Goal: Use online tool/utility: Utilize a website feature to perform a specific function

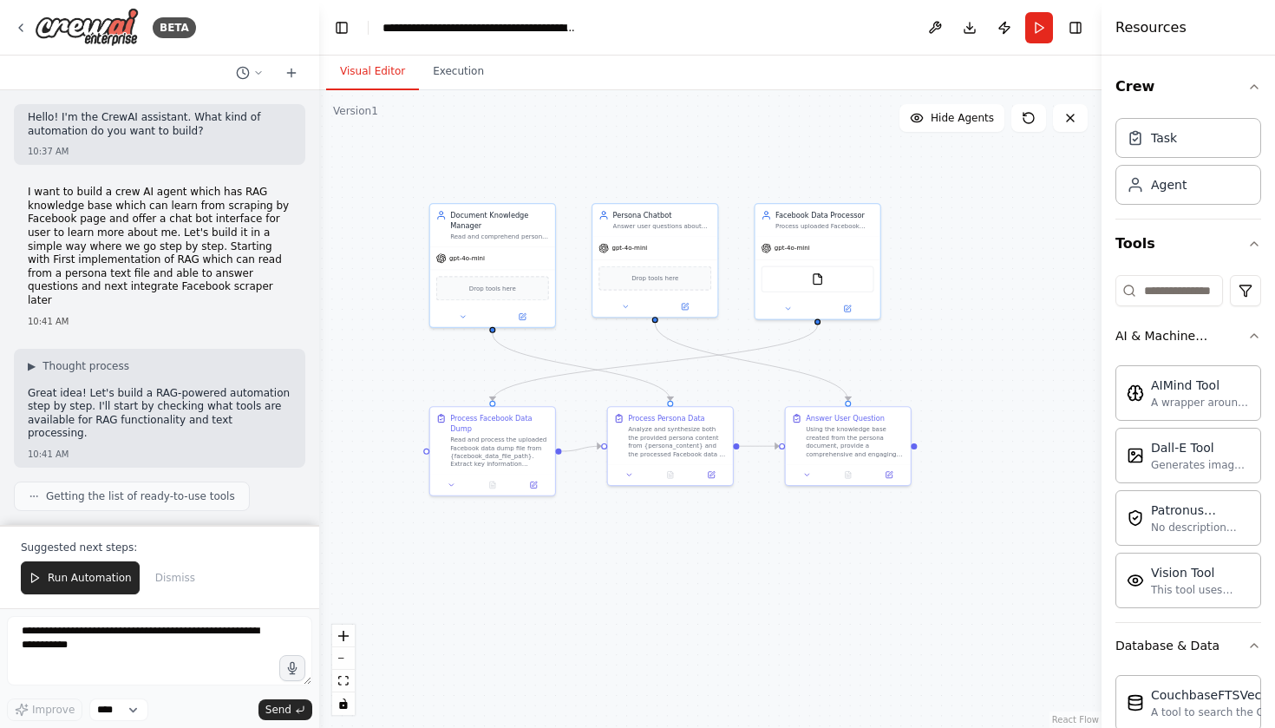
scroll to position [1265, 0]
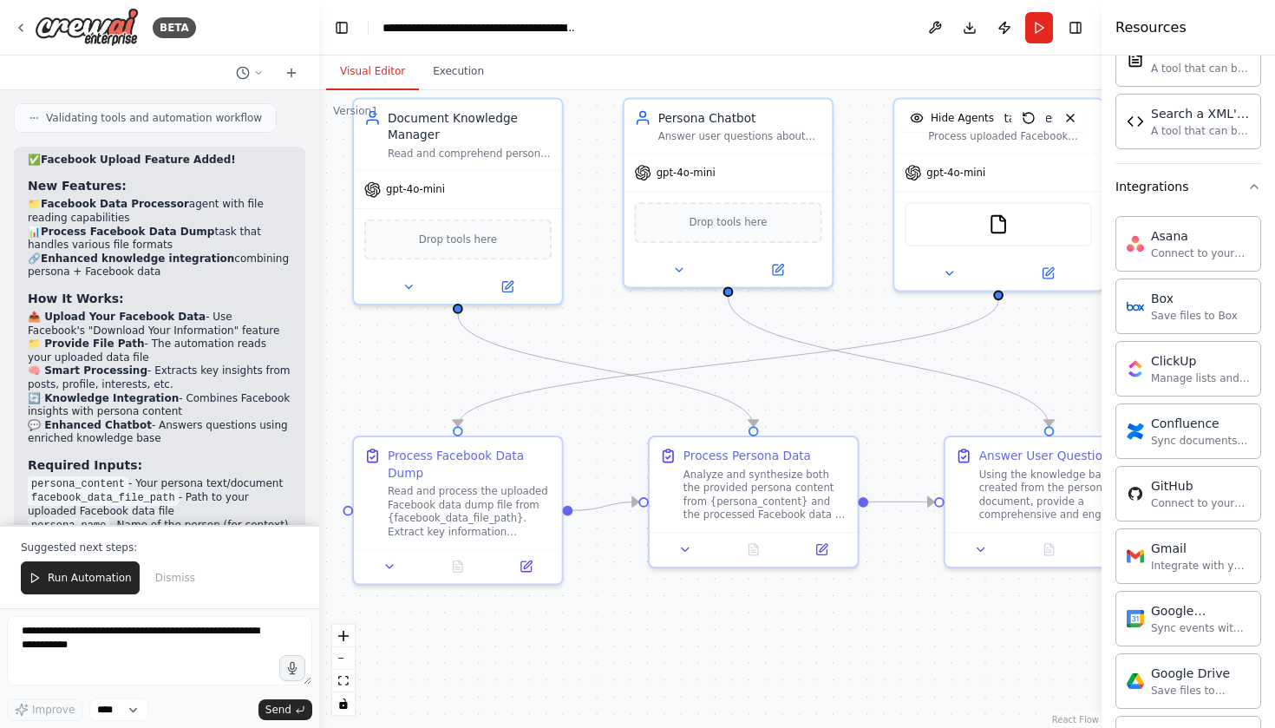
drag, startPoint x: 708, startPoint y: 352, endPoint x: 692, endPoint y: 377, distance: 29.6
click at [692, 377] on div ".deletable-edge-delete-btn { width: 20px; height: 20px; border: 0px solid #ffff…" at bounding box center [710, 408] width 782 height 637
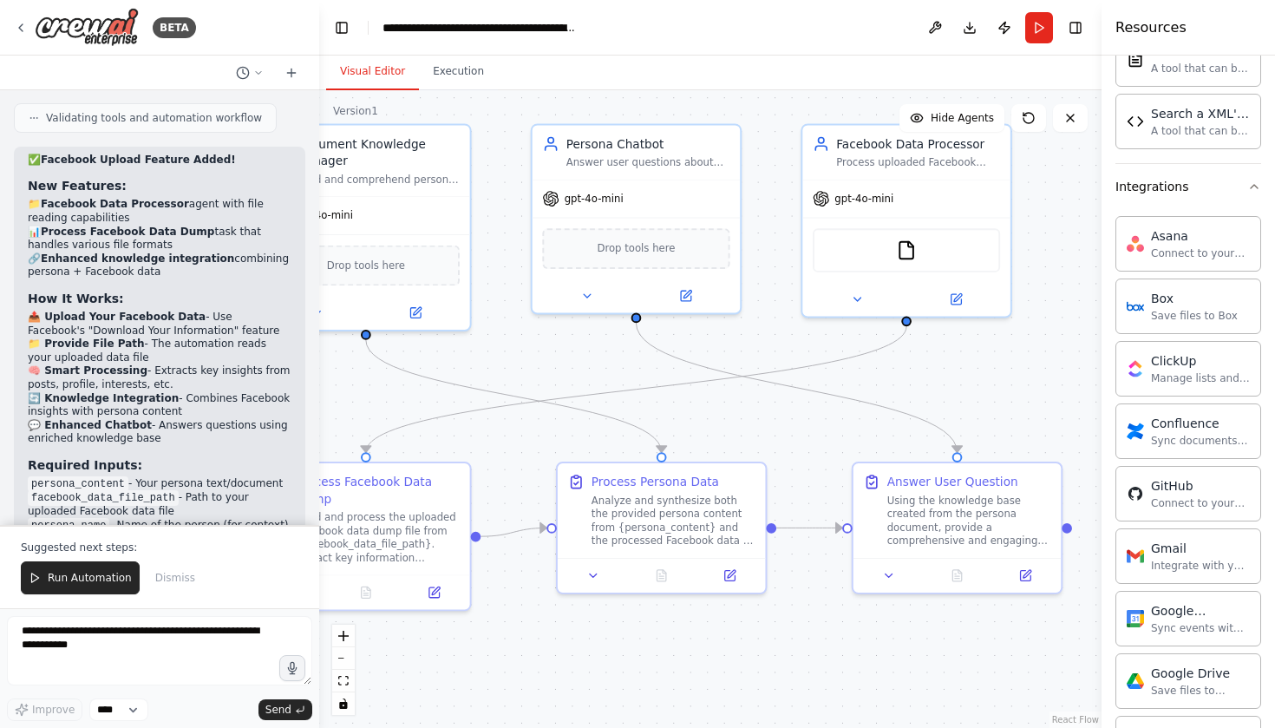
drag, startPoint x: 725, startPoint y: 333, endPoint x: 626, endPoint y: 365, distance: 103.9
click at [626, 365] on div ".deletable-edge-delete-btn { width: 20px; height: 20px; border: 0px solid #ffff…" at bounding box center [710, 408] width 782 height 637
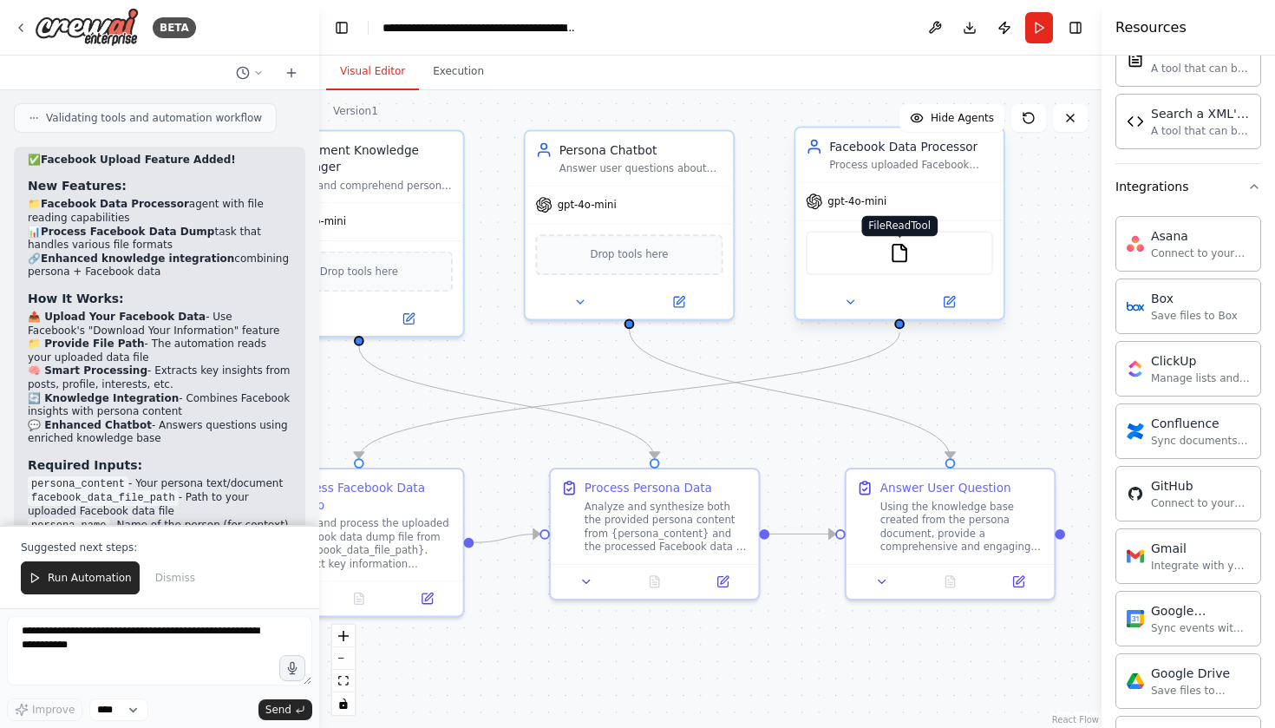
click at [901, 255] on img at bounding box center [899, 253] width 20 height 20
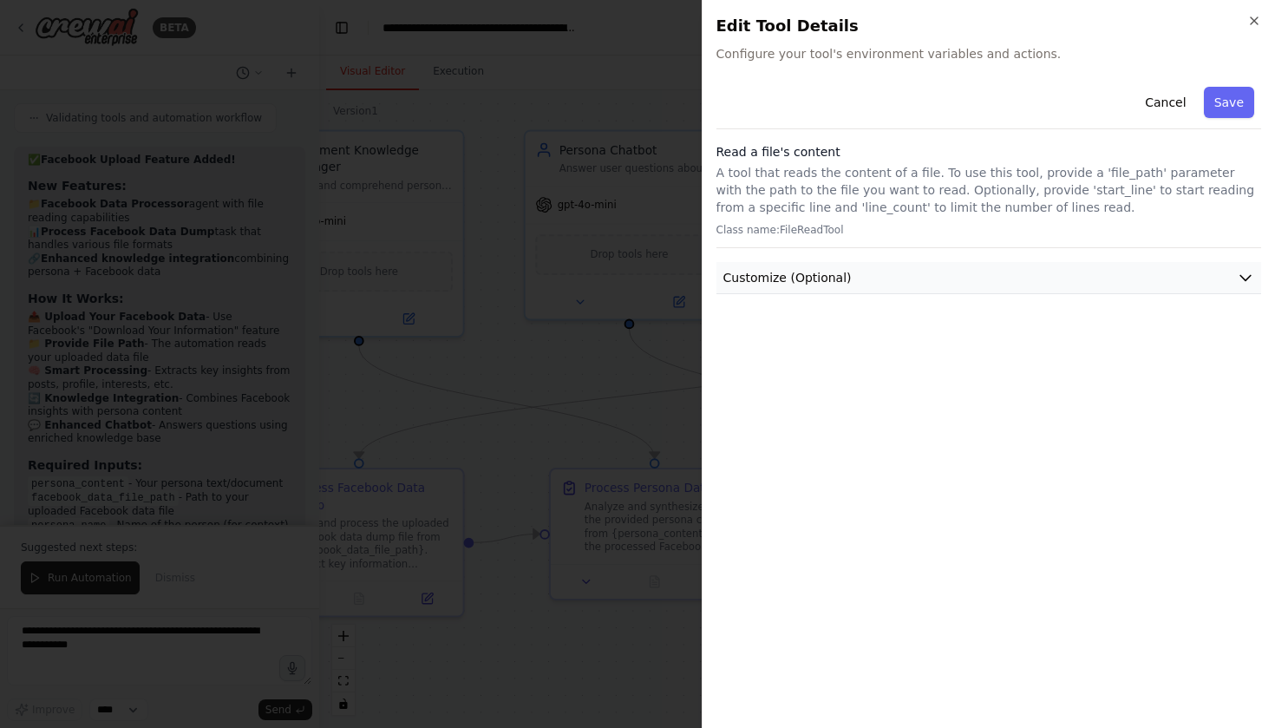
click at [1254, 273] on button "Customize (Optional)" at bounding box center [988, 278] width 545 height 32
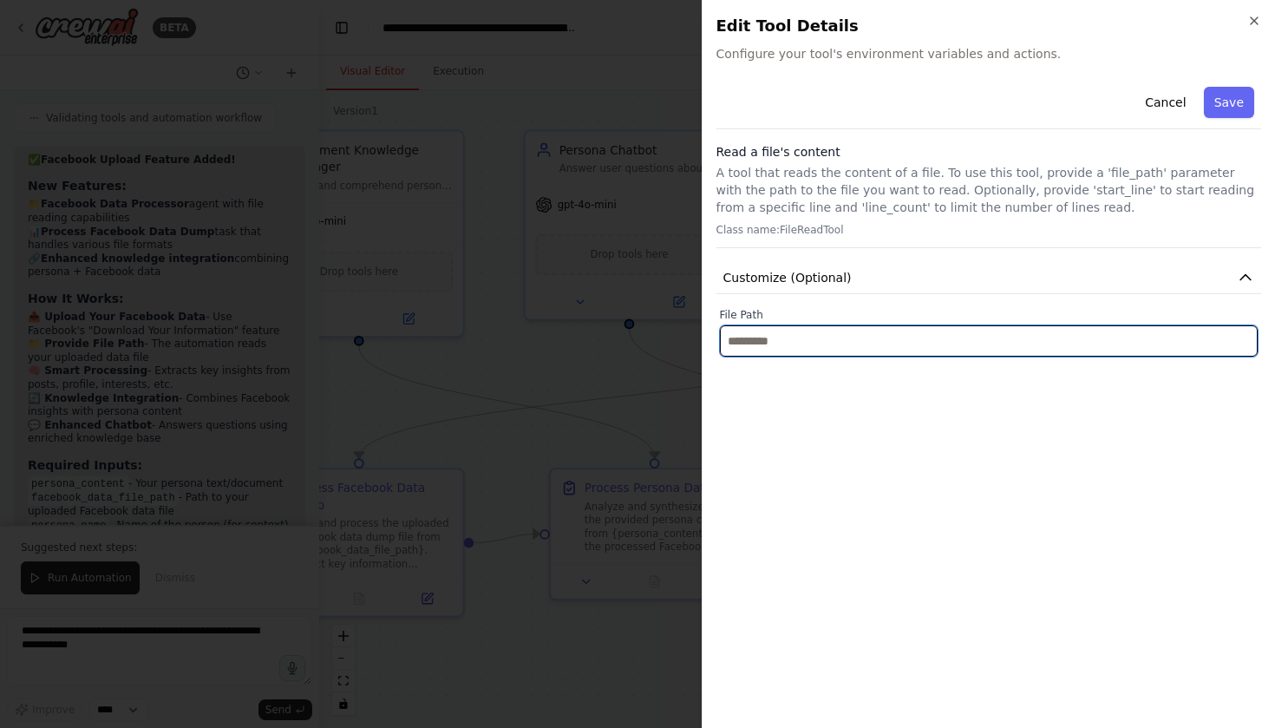
click at [948, 345] on input "text" at bounding box center [989, 340] width 539 height 31
click at [804, 336] on input "text" at bounding box center [989, 340] width 539 height 31
paste input "**********"
type input "**********"
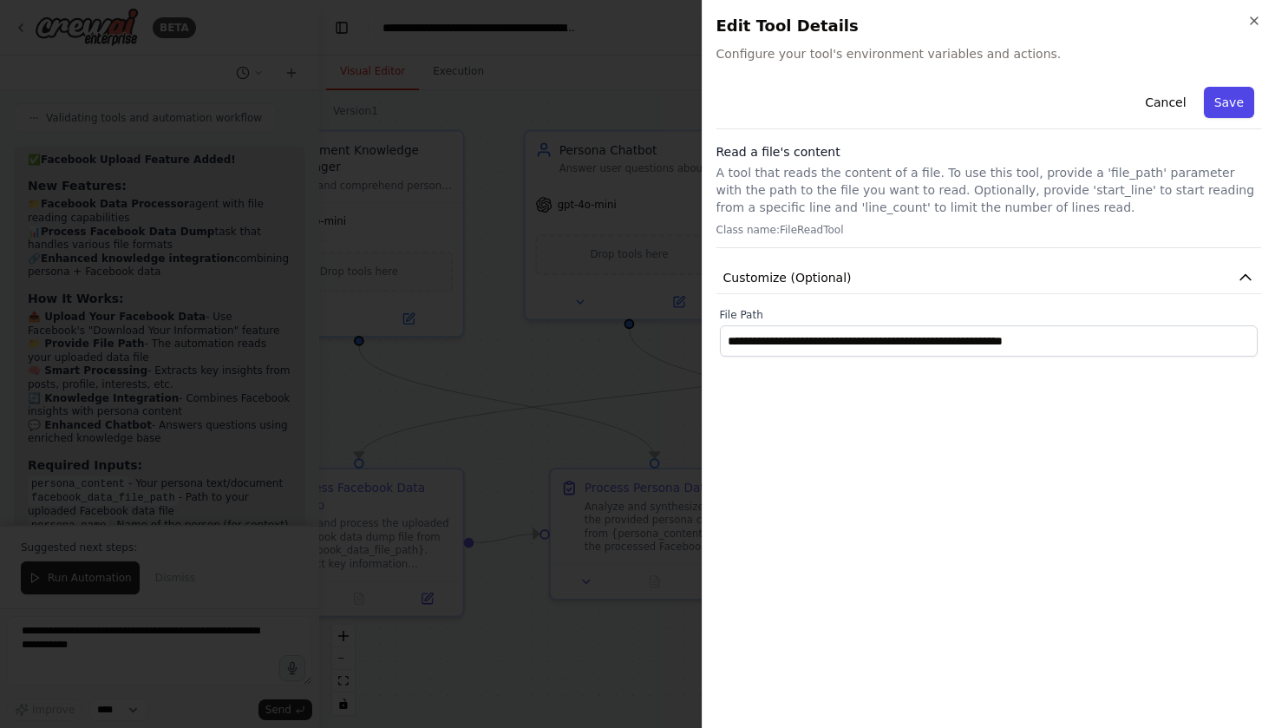
click at [1237, 108] on button "Save" at bounding box center [1229, 102] width 50 height 31
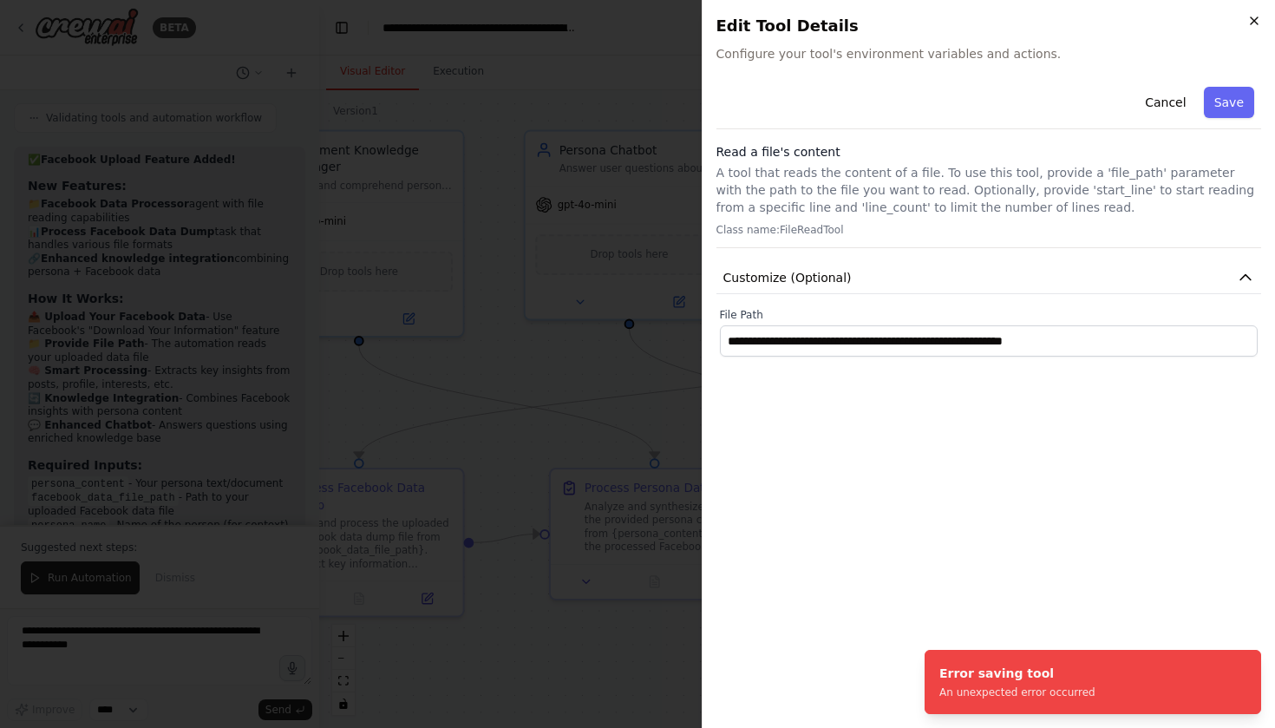
click at [1257, 19] on icon "button" at bounding box center [1254, 21] width 14 height 14
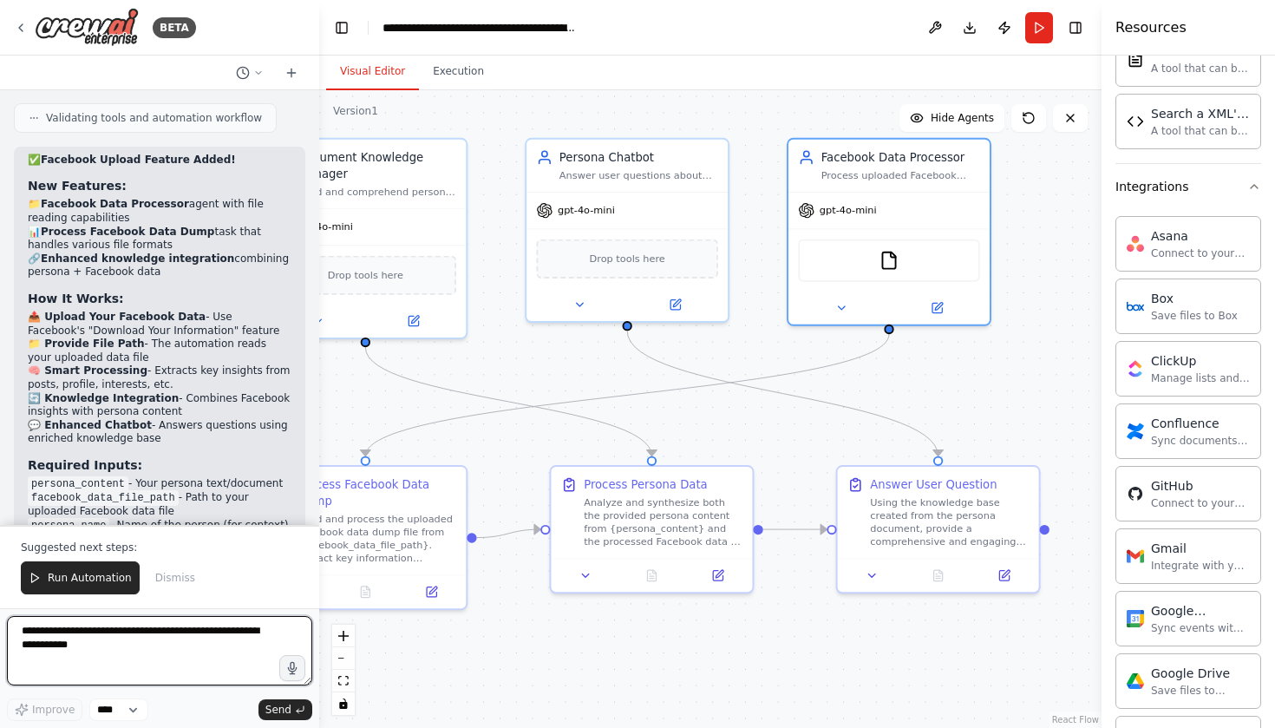
click at [113, 654] on textarea at bounding box center [159, 650] width 305 height 69
click at [89, 648] on textarea at bounding box center [159, 650] width 305 height 69
click at [345, 636] on icon "zoom in" at bounding box center [343, 635] width 10 height 10
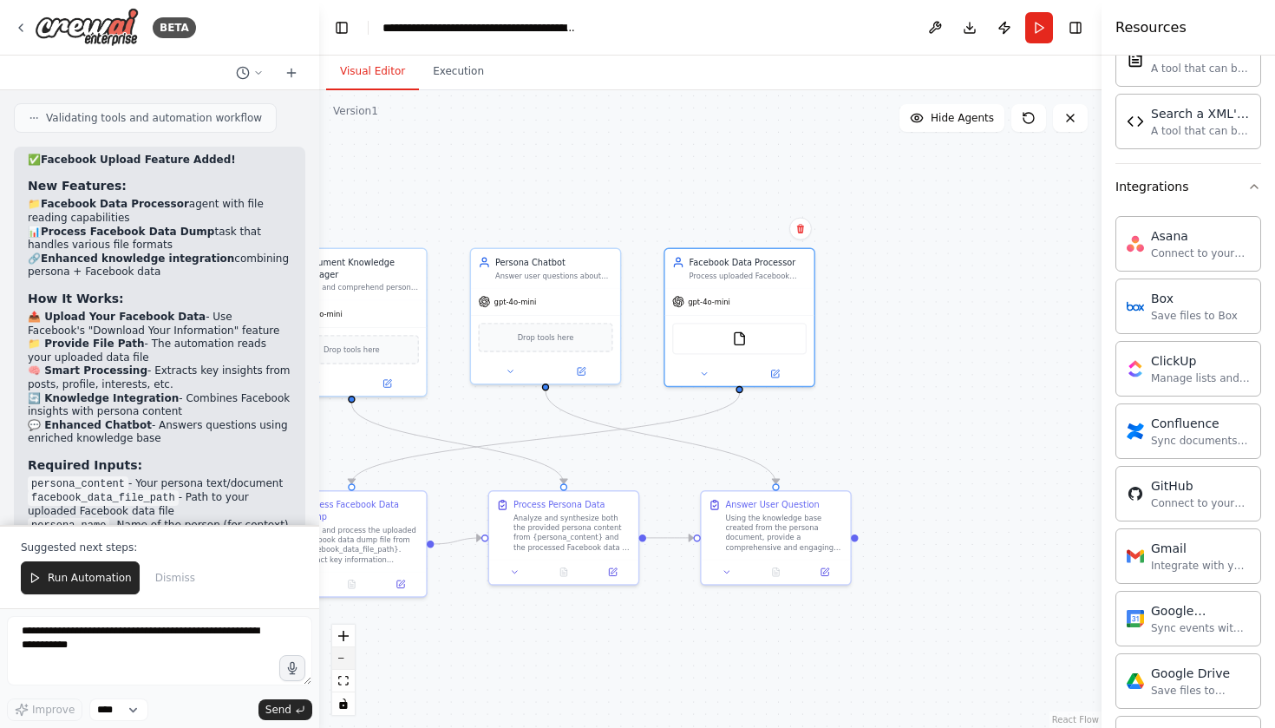
click at [346, 660] on button "zoom out" at bounding box center [343, 658] width 23 height 23
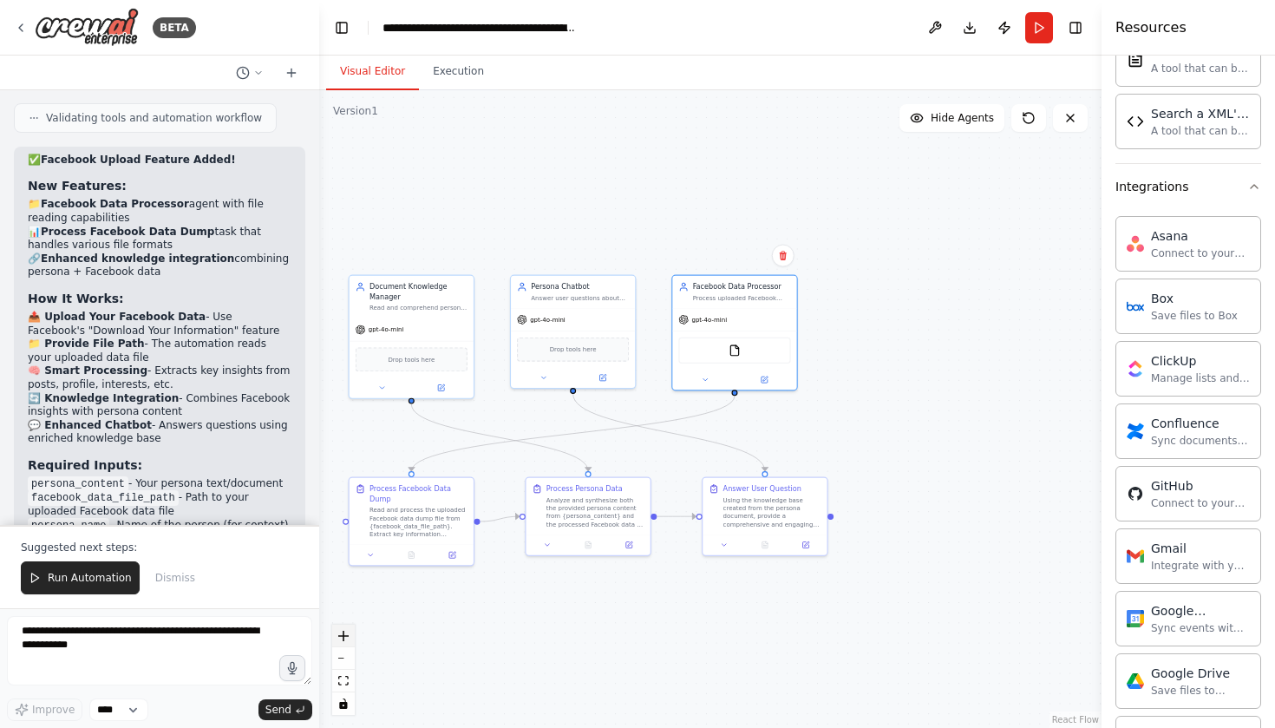
click at [344, 637] on icon "zoom in" at bounding box center [343, 635] width 10 height 10
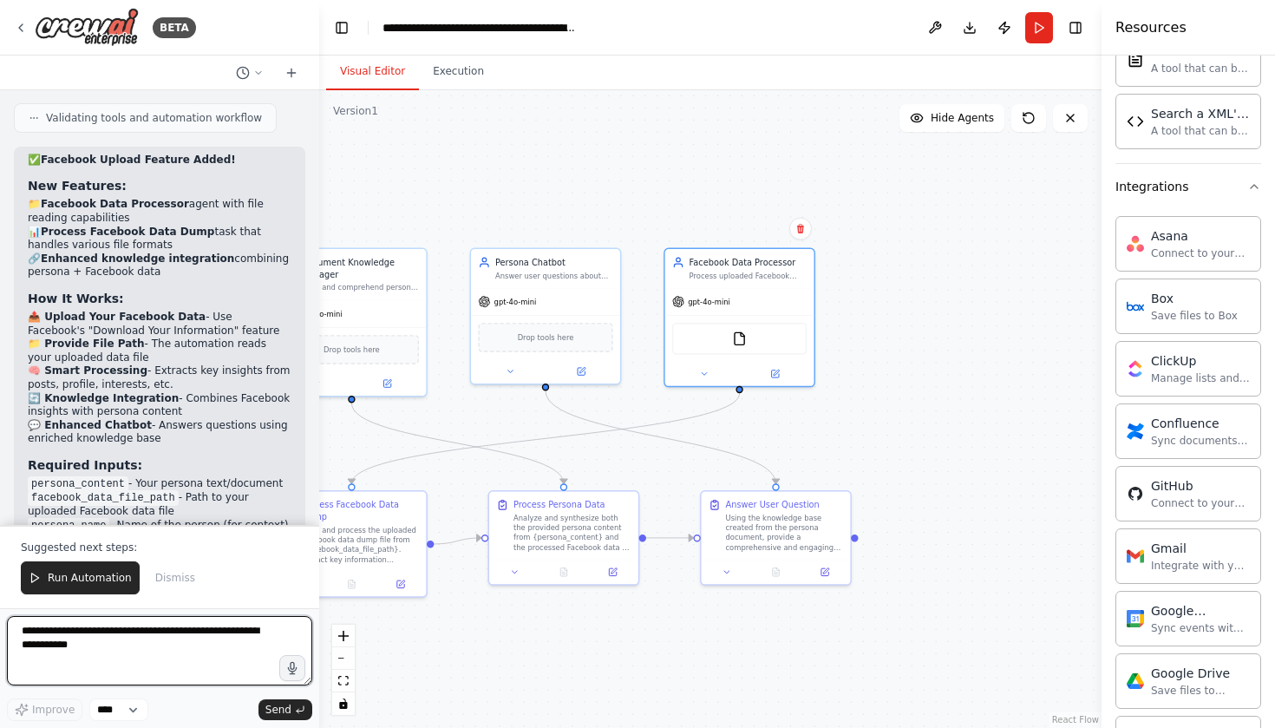
click at [260, 635] on textarea at bounding box center [159, 650] width 305 height 69
click at [79, 648] on textarea at bounding box center [159, 650] width 305 height 69
click at [296, 69] on icon at bounding box center [291, 73] width 14 height 14
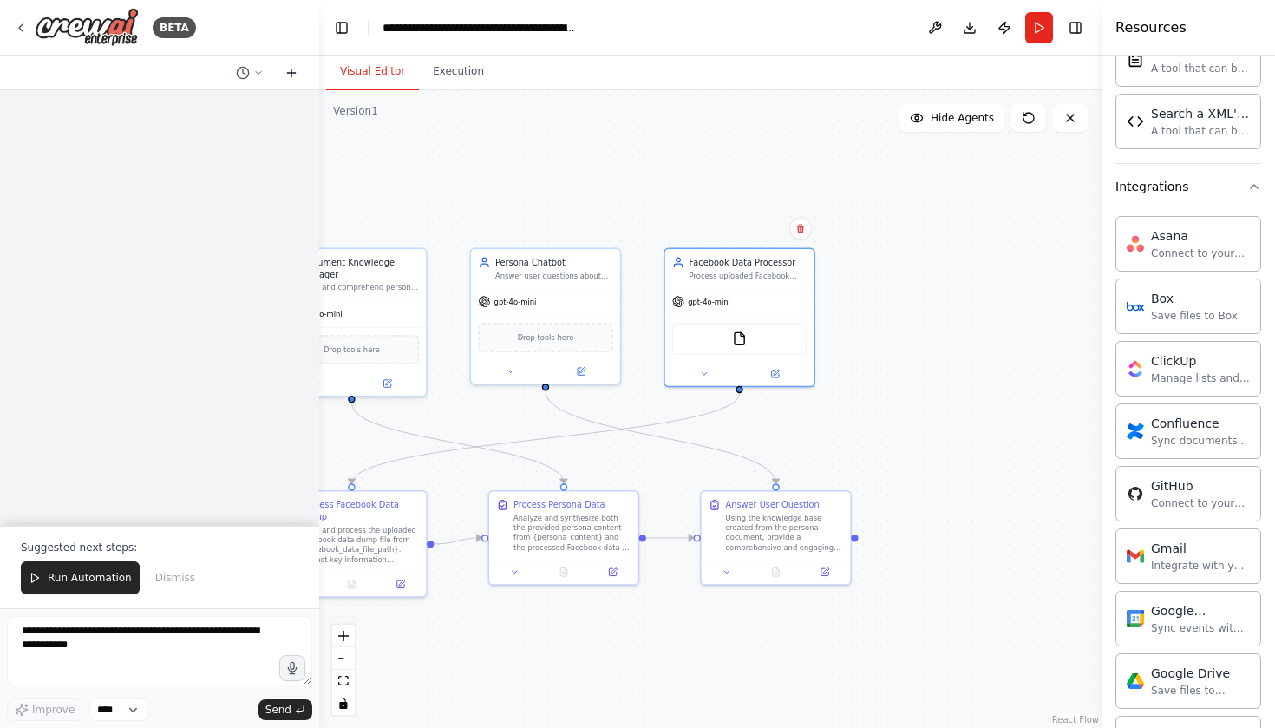
click at [292, 75] on icon at bounding box center [291, 73] width 14 height 14
click at [251, 69] on button at bounding box center [250, 72] width 42 height 21
click at [259, 70] on div at bounding box center [159, 364] width 319 height 728
click at [297, 71] on icon at bounding box center [291, 73] width 14 height 14
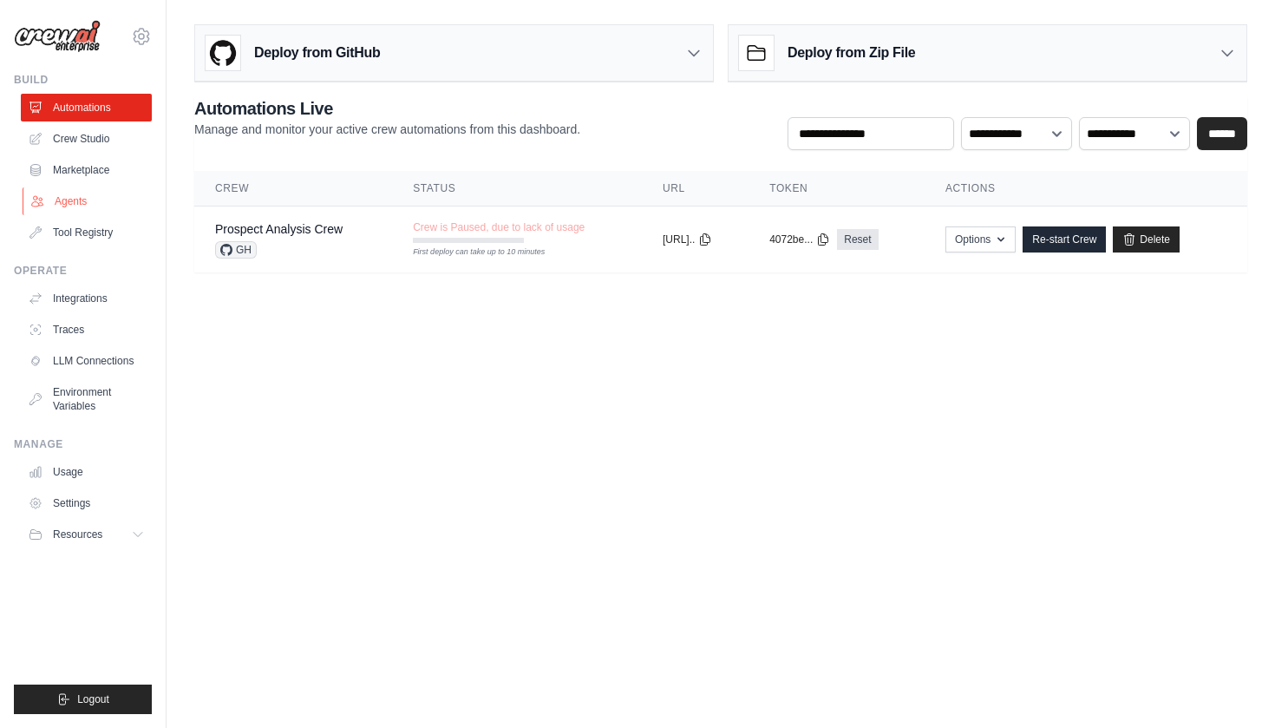
click at [73, 200] on link "Agents" at bounding box center [88, 201] width 131 height 28
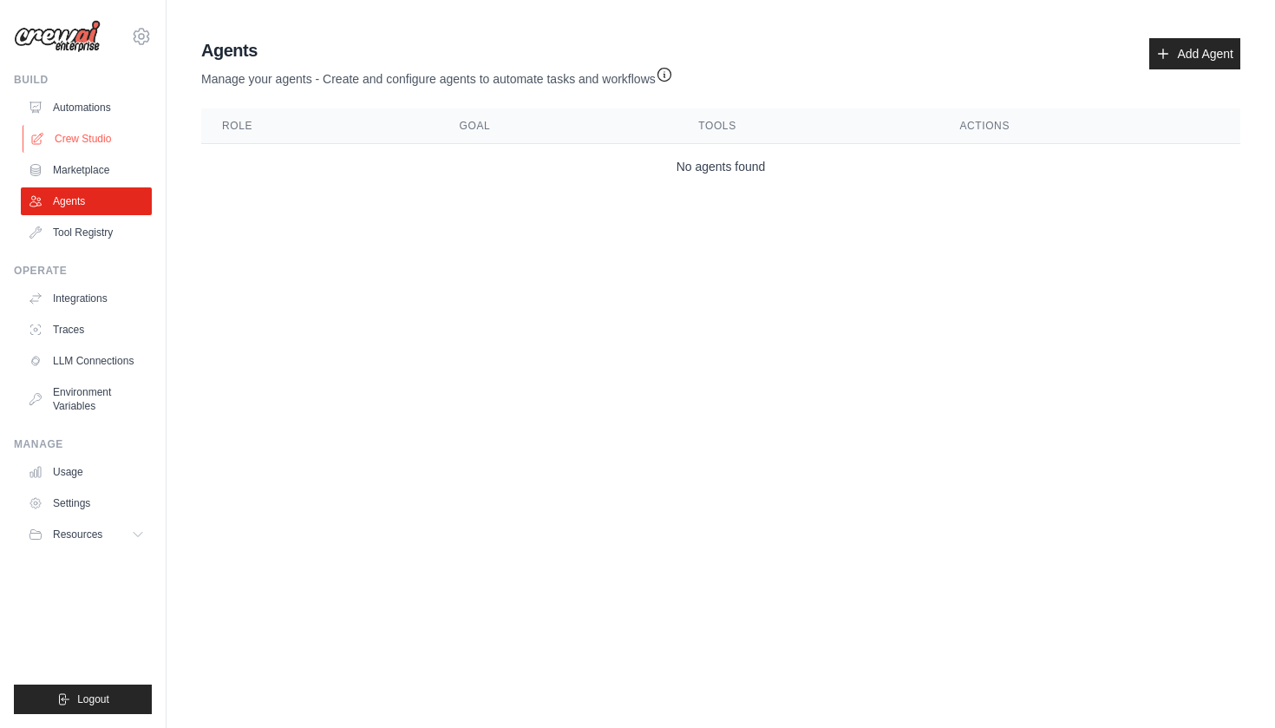
click at [92, 139] on link "Crew Studio" at bounding box center [88, 139] width 131 height 28
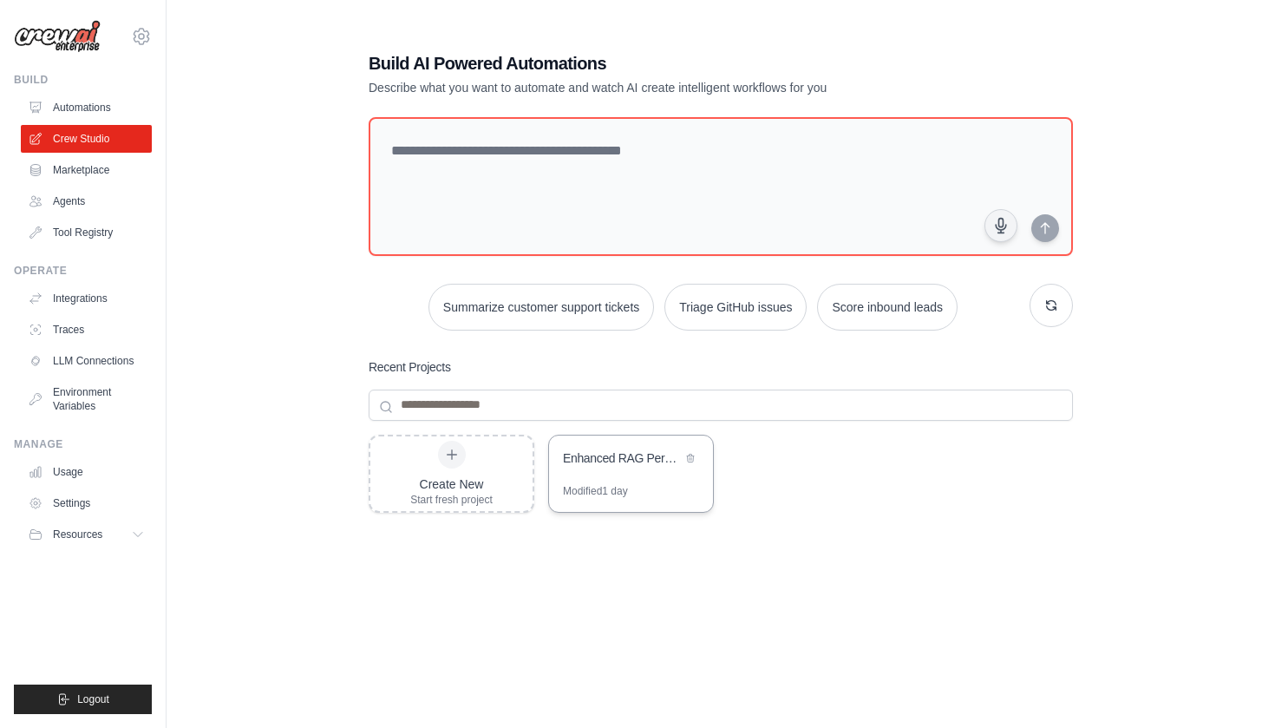
click at [591, 456] on div "Enhanced RAG Persona Chatbot with Facebook Upload" at bounding box center [622, 457] width 119 height 17
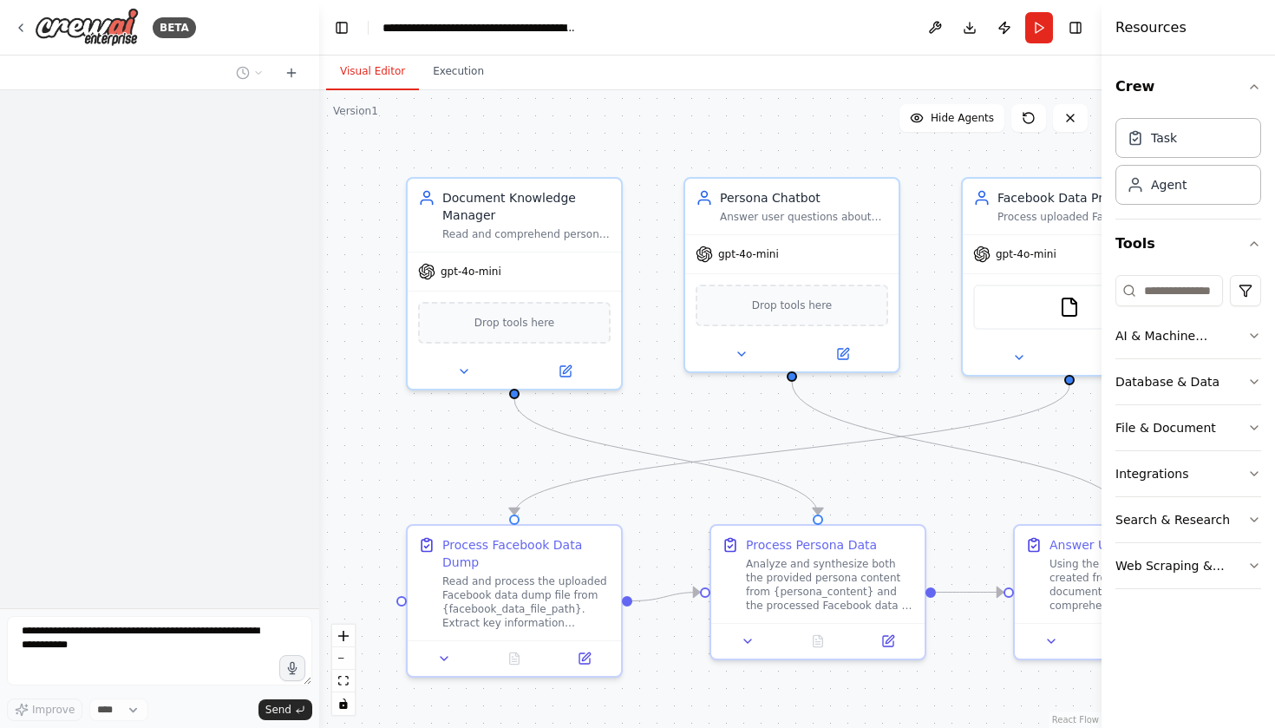
scroll to position [9617, 0]
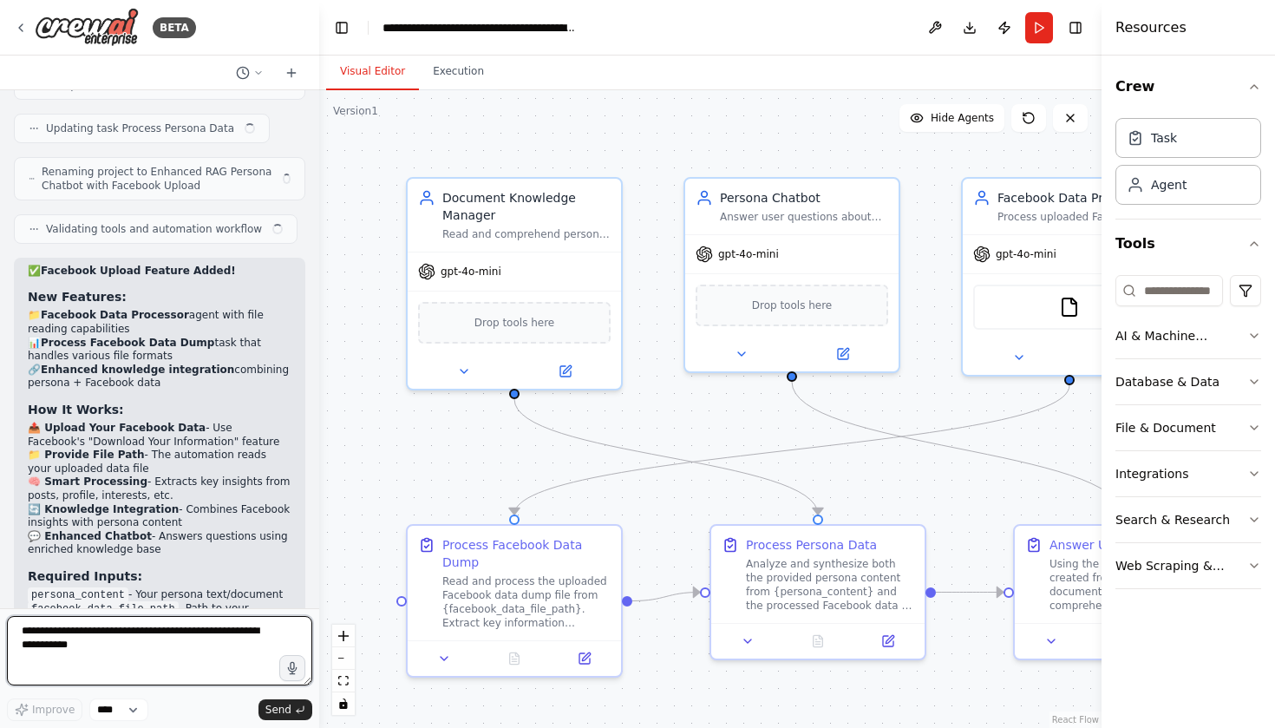
click at [223, 651] on textarea at bounding box center [159, 650] width 305 height 69
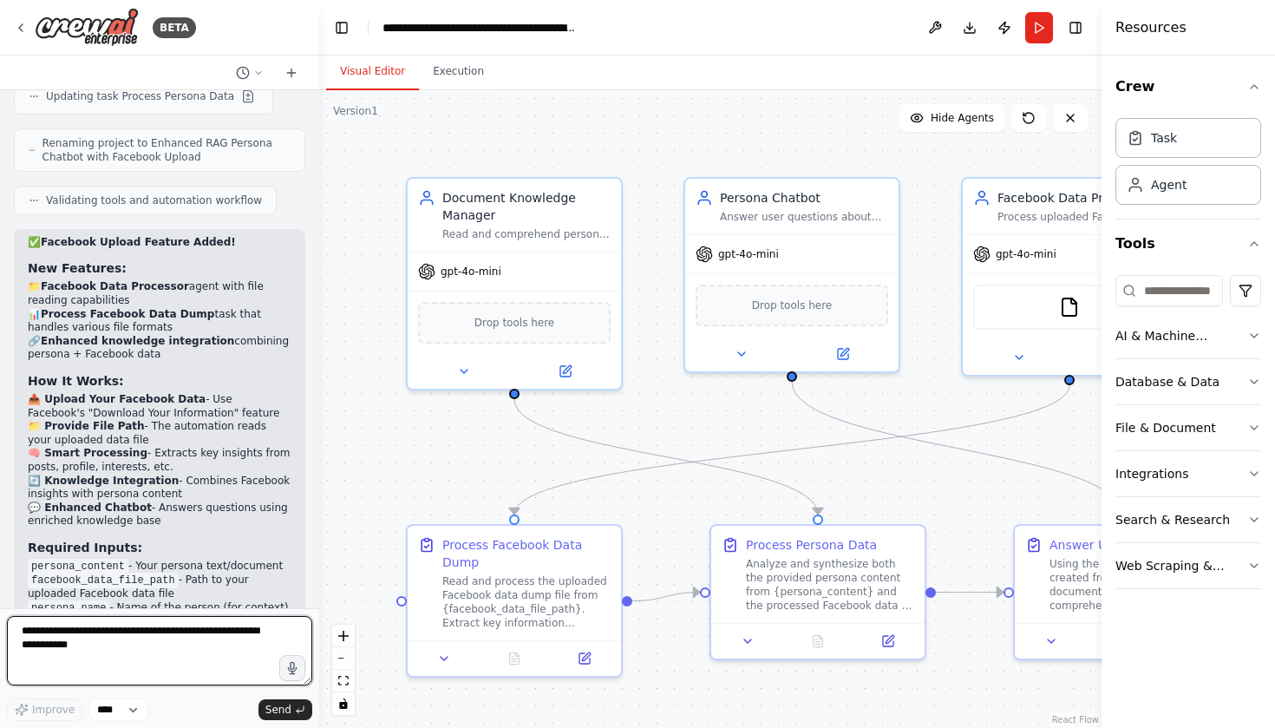
scroll to position [9679, 0]
click at [172, 644] on textarea at bounding box center [159, 650] width 305 height 69
click at [286, 668] on icon "button" at bounding box center [292, 668] width 15 height 15
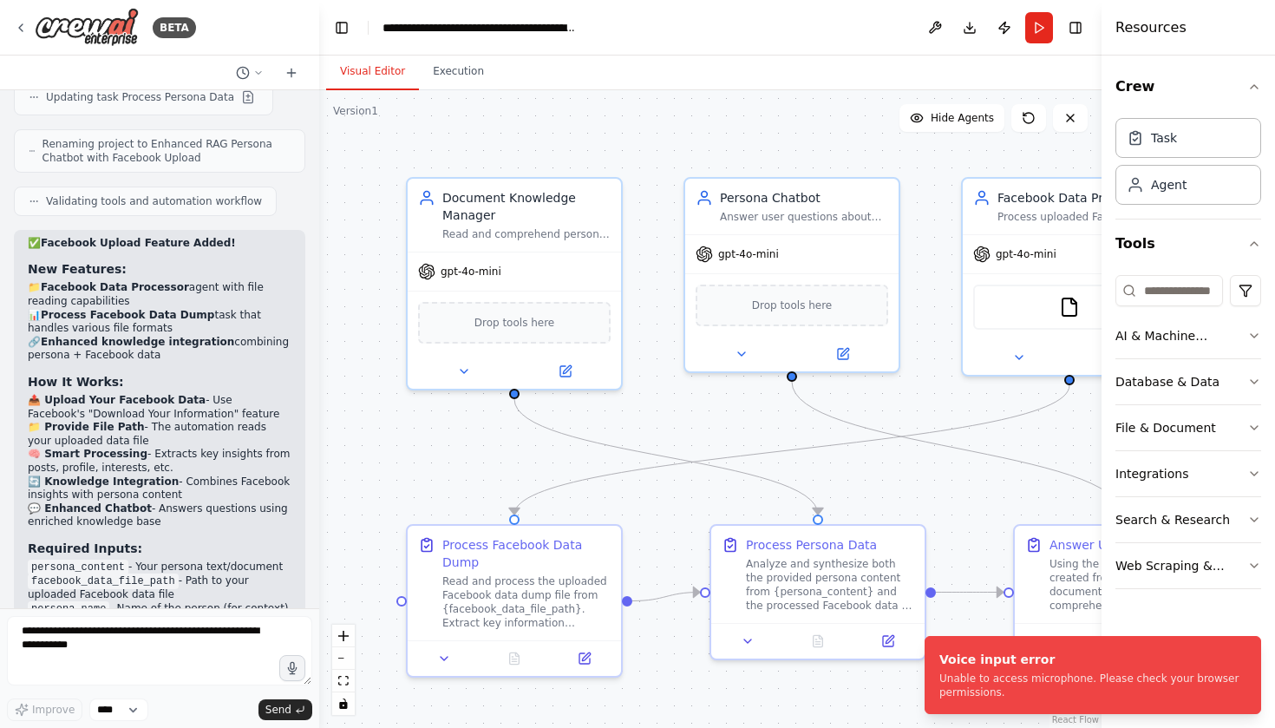
click at [309, 682] on textarea at bounding box center [159, 650] width 305 height 69
click at [304, 679] on textarea at bounding box center [159, 650] width 305 height 69
click at [238, 615] on form "Improve **** Send" at bounding box center [159, 668] width 319 height 120
click at [159, 662] on textarea at bounding box center [159, 650] width 305 height 69
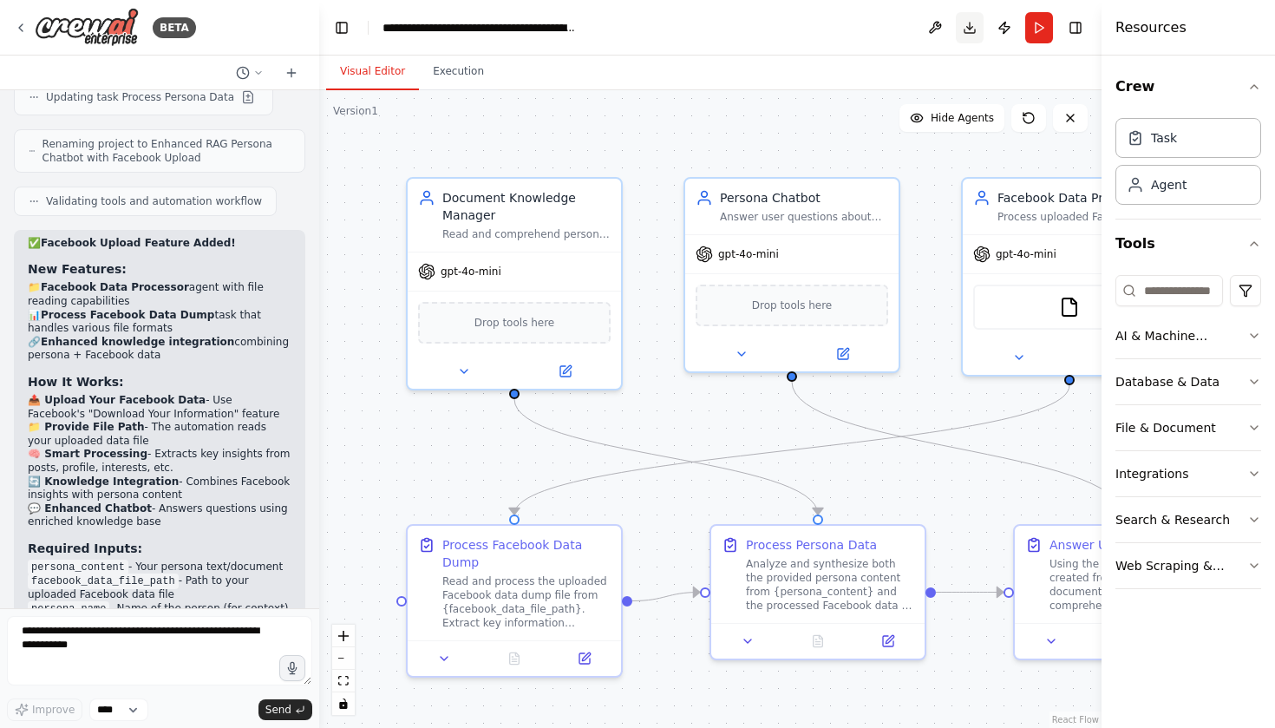
click at [974, 30] on button "Download" at bounding box center [970, 27] width 28 height 31
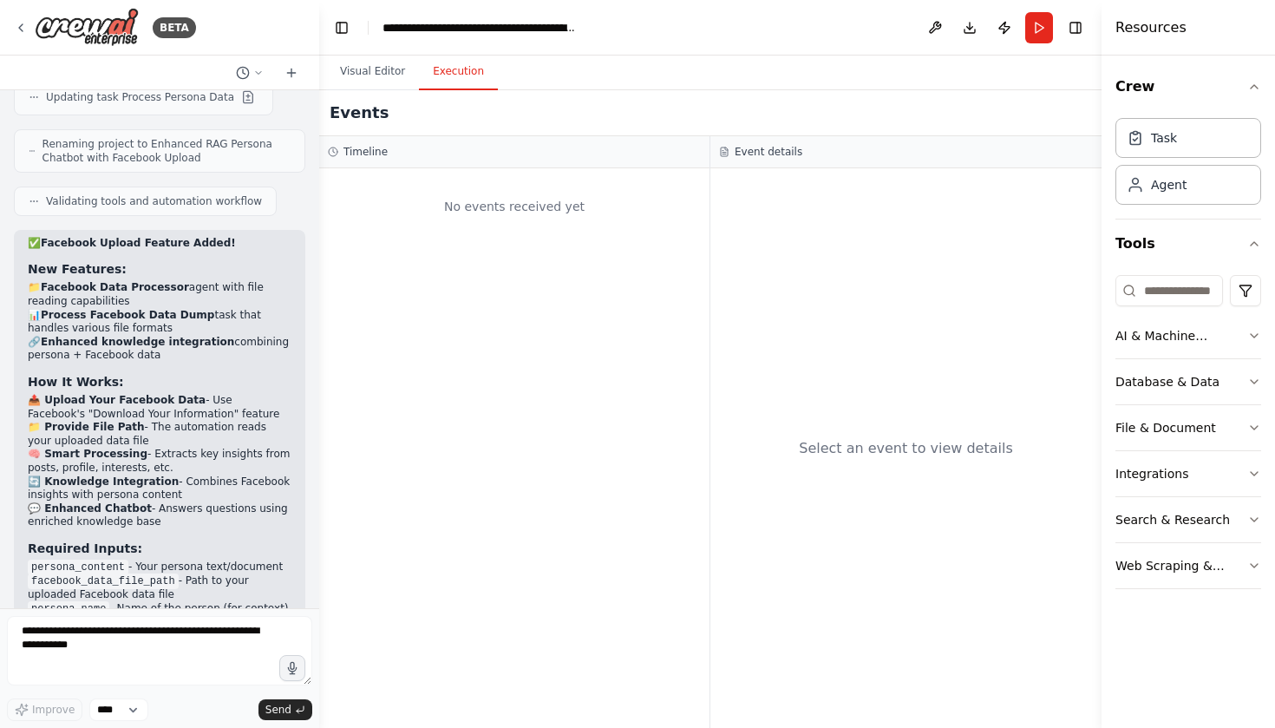
click at [461, 72] on button "Execution" at bounding box center [458, 72] width 79 height 36
click at [389, 72] on button "Visual Editor" at bounding box center [372, 72] width 93 height 36
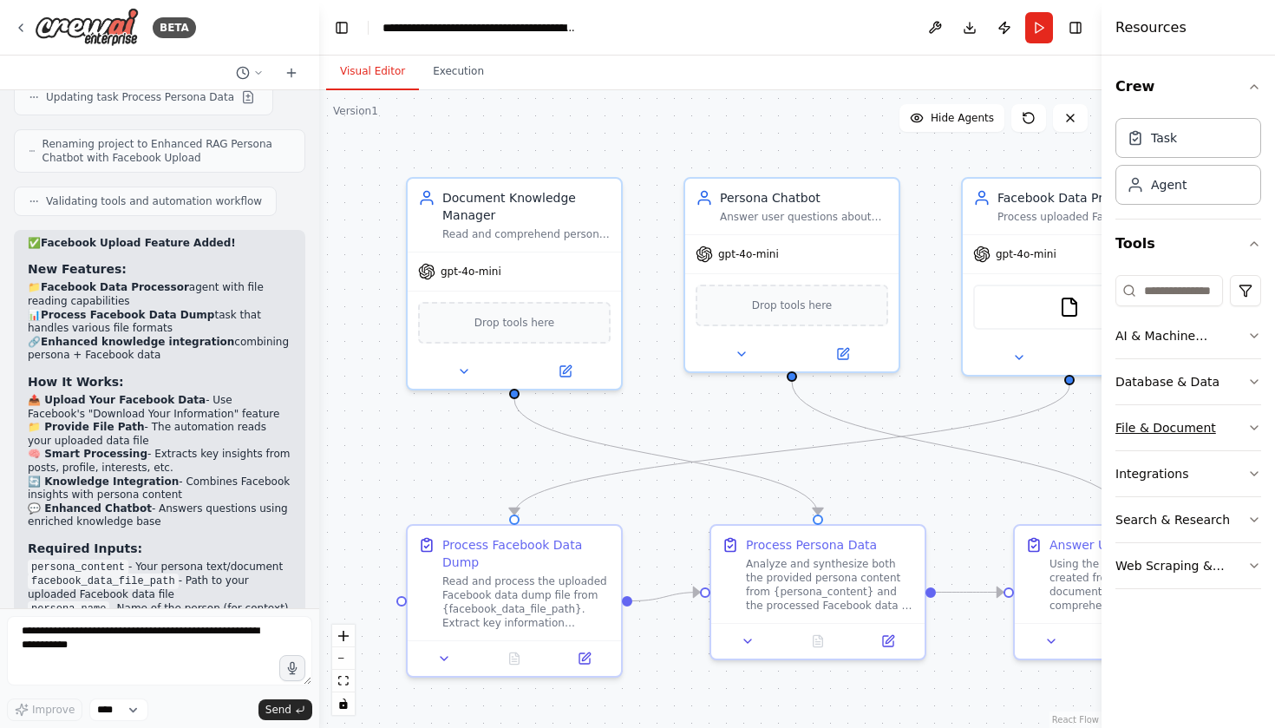
click at [1243, 429] on button "File & Document" at bounding box center [1188, 427] width 146 height 45
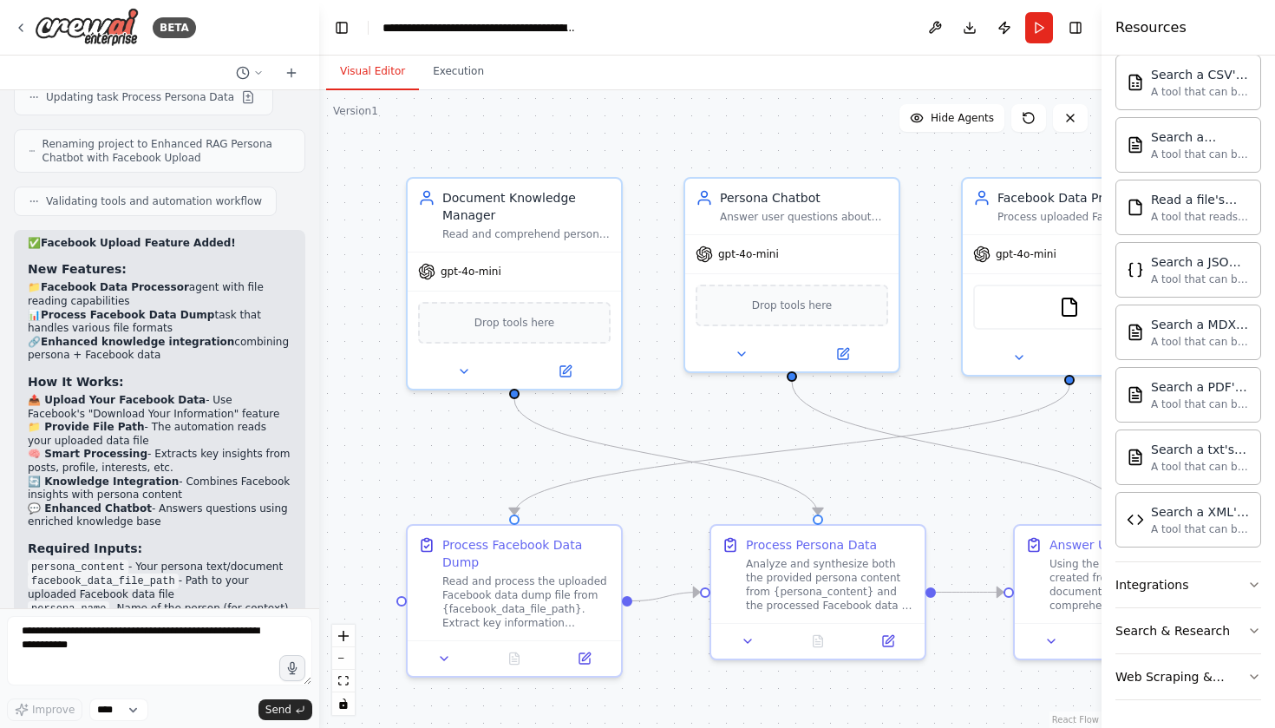
scroll to position [0, 0]
click at [1159, 214] on div "A tool that reads the content of a file. To use this tool, provide a 'file_path…" at bounding box center [1200, 216] width 99 height 14
click at [217, 651] on textarea at bounding box center [159, 650] width 305 height 69
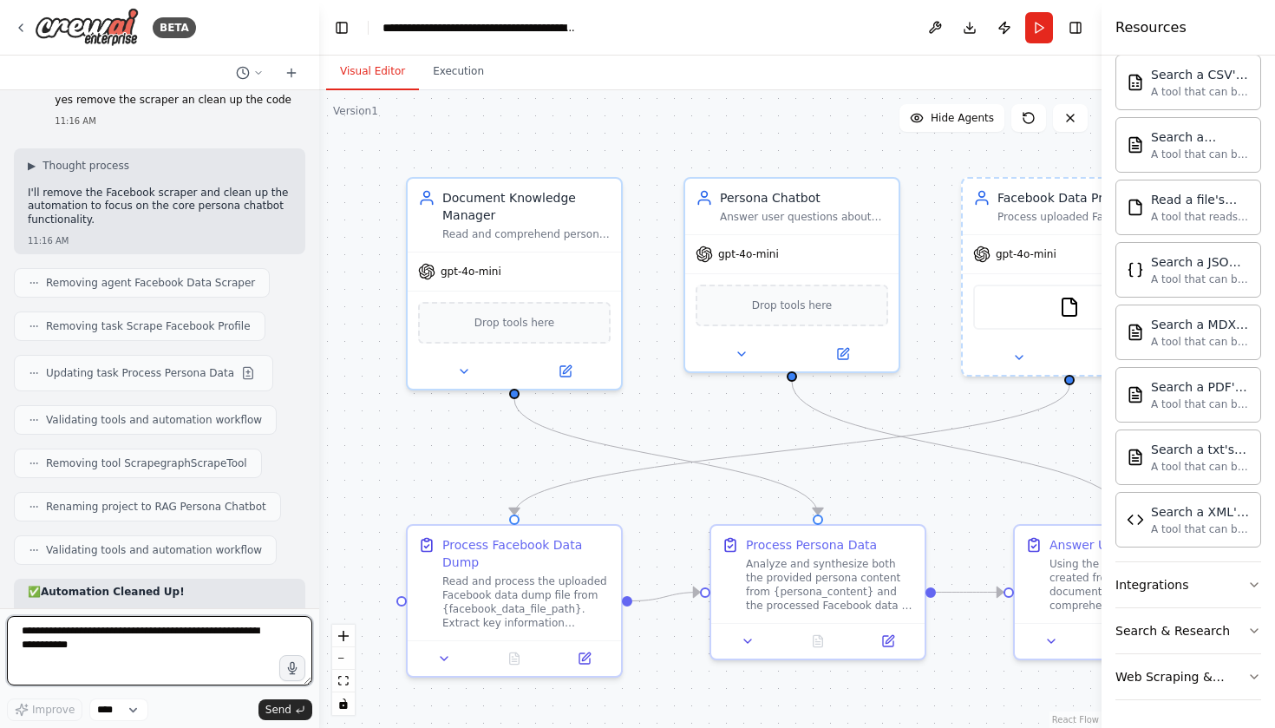
scroll to position [8161, 0]
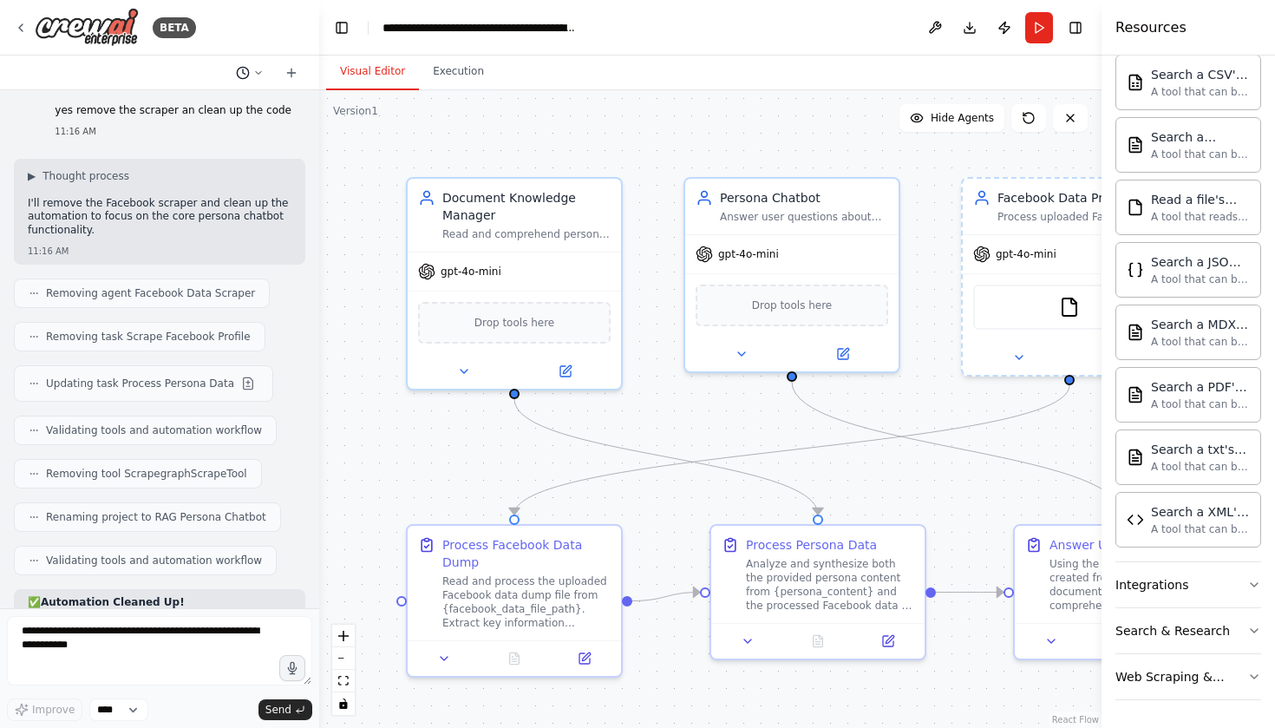
click at [248, 72] on circle at bounding box center [242, 72] width 11 height 11
click at [198, 109] on span "please add upload feature which will allow me to upload Facebook data dump and …" at bounding box center [175, 108] width 113 height 14
click at [1034, 31] on button "Run" at bounding box center [1039, 27] width 28 height 31
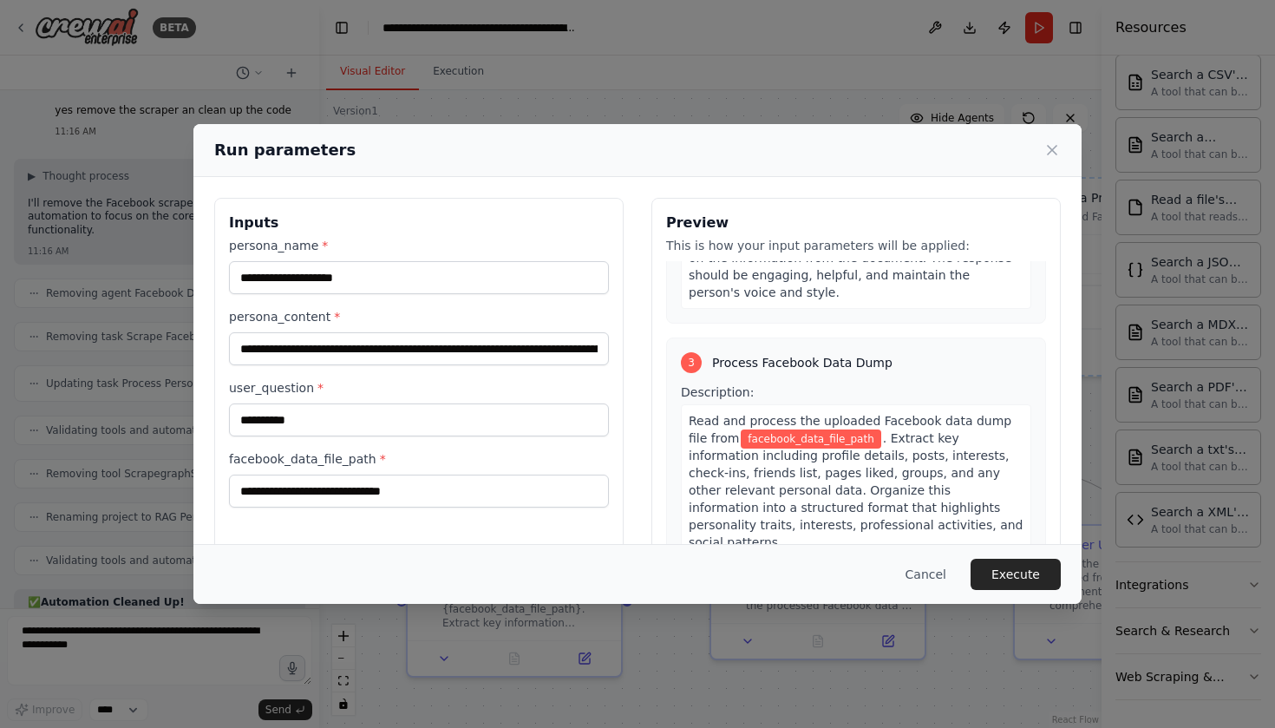
scroll to position [1848, 0]
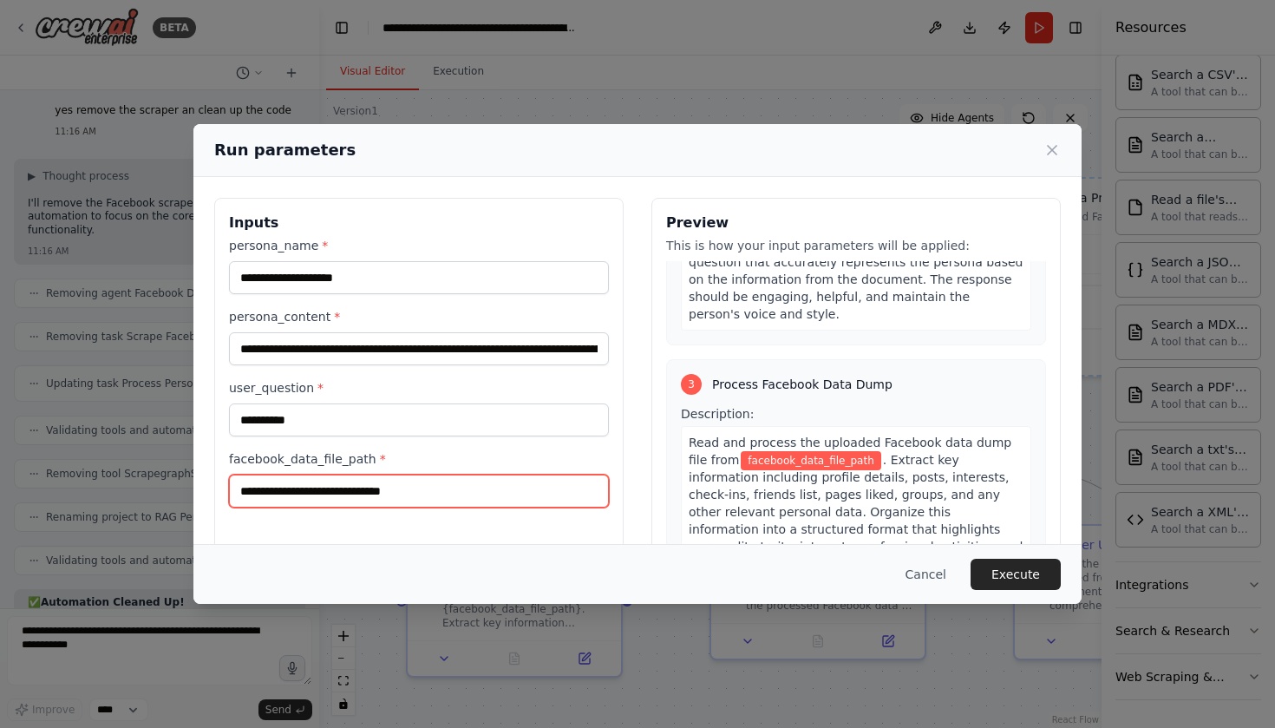
click at [425, 489] on input "facebook_data_file_path *" at bounding box center [419, 490] width 380 height 33
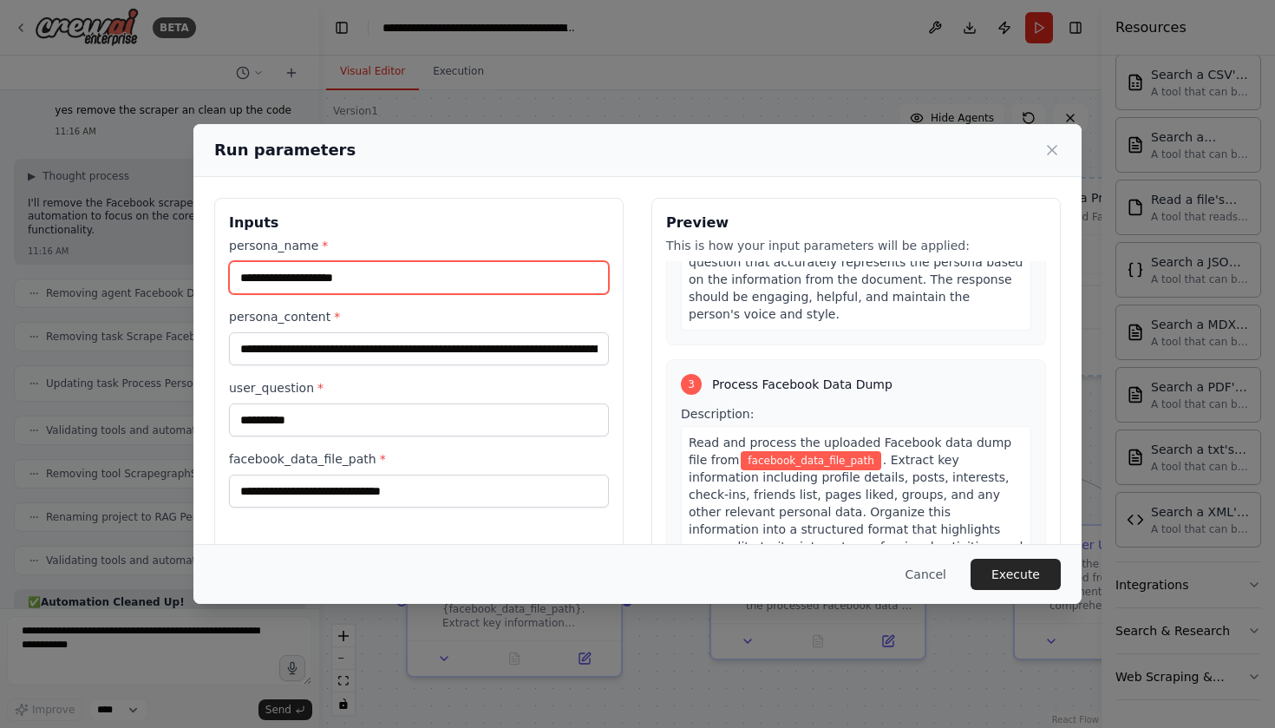
click at [347, 268] on input "persona_name *" at bounding box center [419, 277] width 380 height 33
type input "****"
click at [491, 388] on label "user_question *" at bounding box center [419, 387] width 380 height 17
click at [491, 403] on input "**********" at bounding box center [419, 419] width 380 height 33
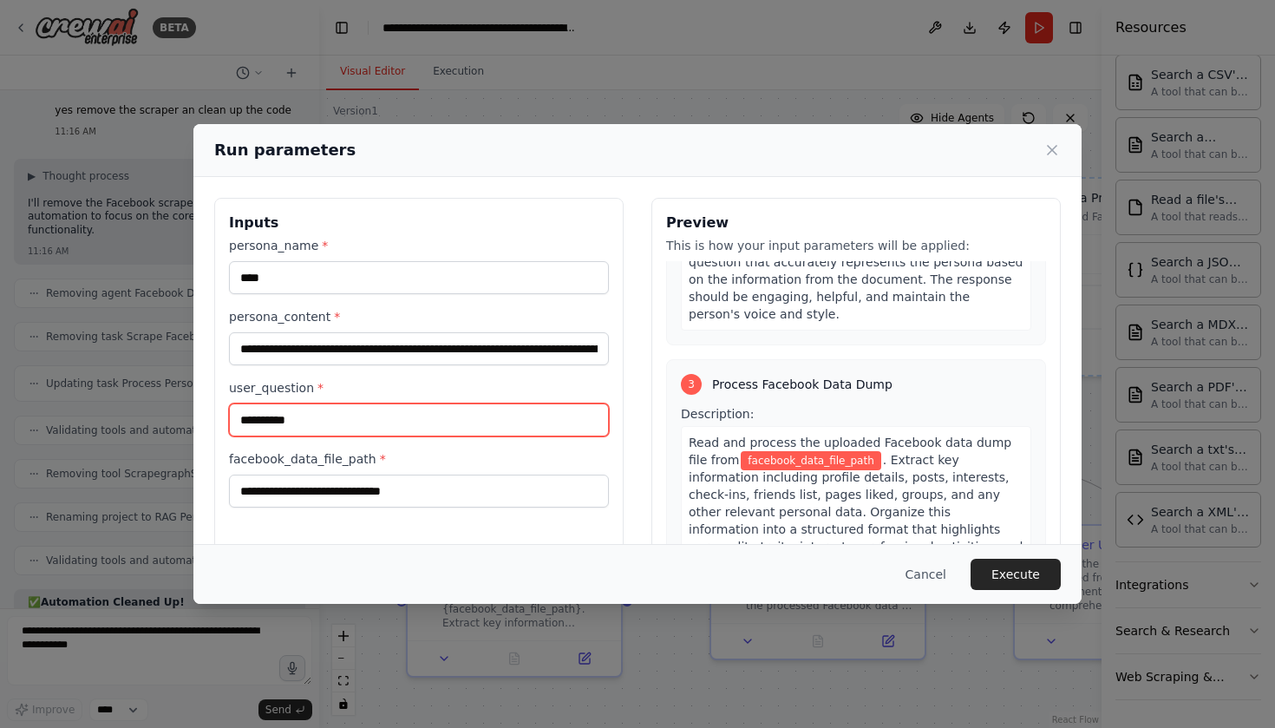
drag, startPoint x: 392, startPoint y: 415, endPoint x: 175, endPoint y: 423, distance: 216.9
click at [175, 423] on div "**********" at bounding box center [637, 364] width 1275 height 728
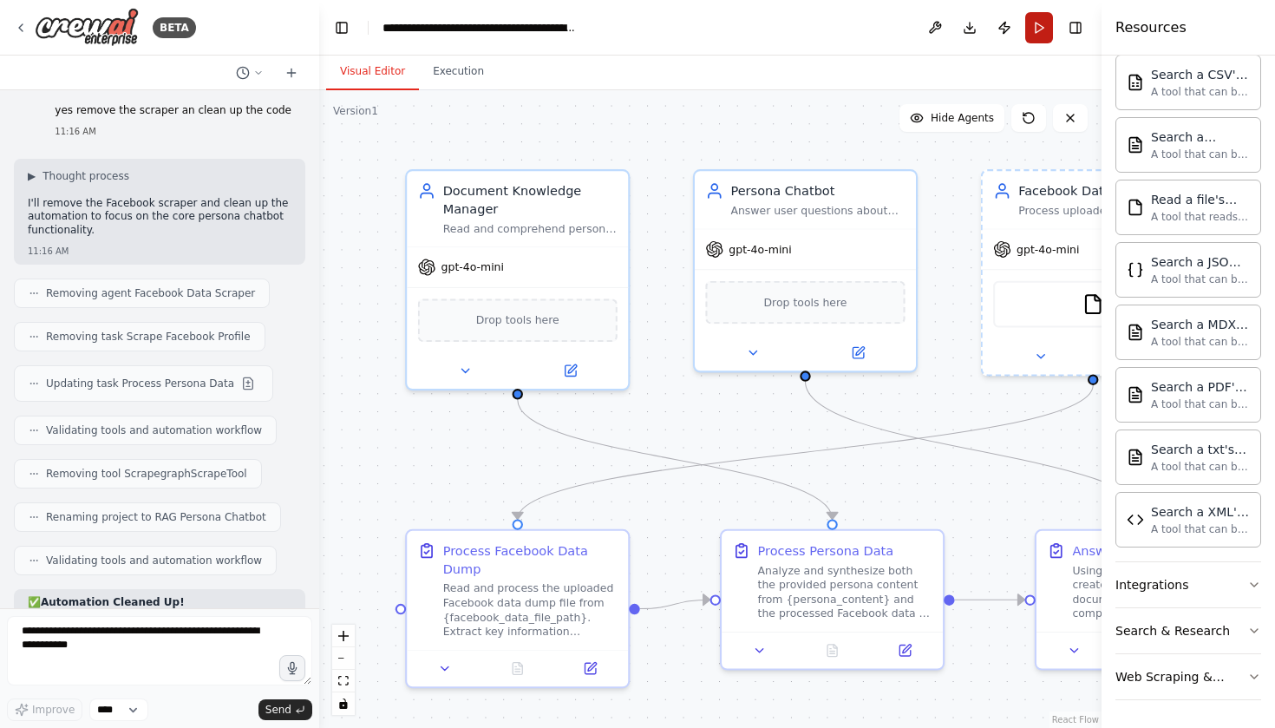
click at [1042, 24] on button "Run" at bounding box center [1039, 27] width 28 height 31
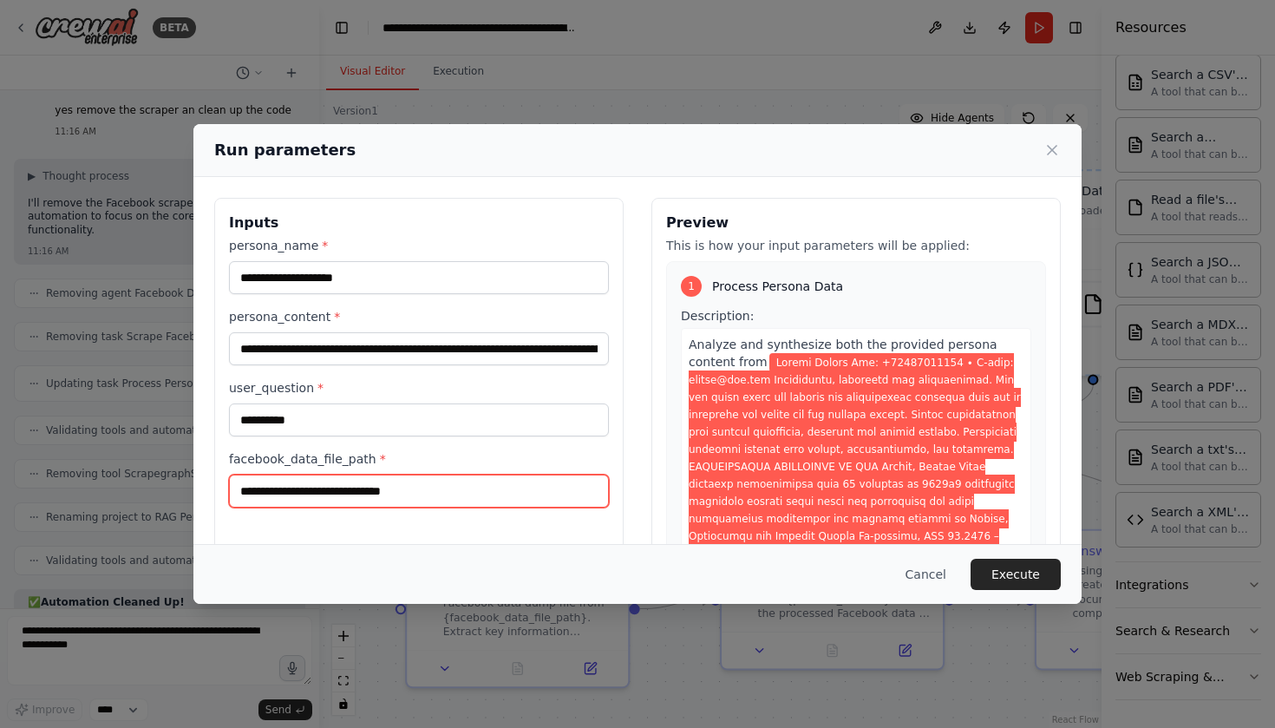
click at [419, 488] on input "facebook_data_file_path *" at bounding box center [419, 490] width 380 height 33
paste input "**********"
type input "**********"
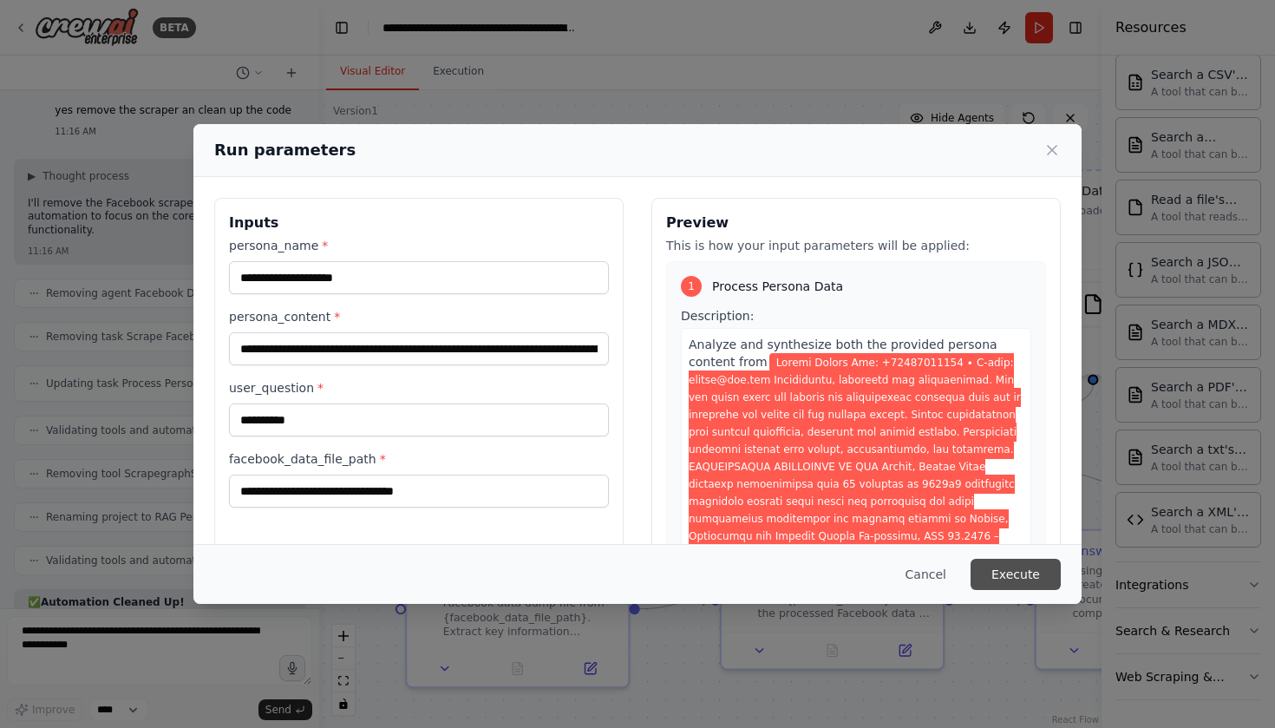
click at [999, 572] on button "Execute" at bounding box center [1015, 573] width 90 height 31
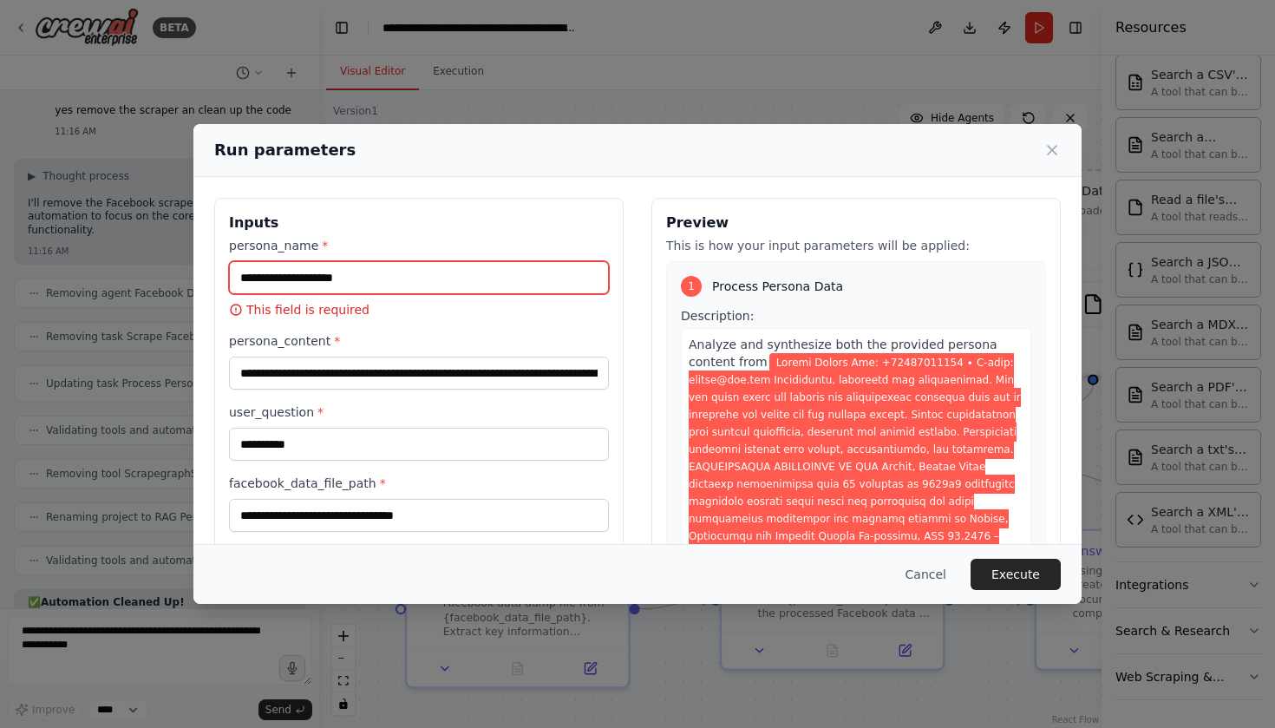
click at [356, 287] on input "persona_name *" at bounding box center [419, 277] width 380 height 33
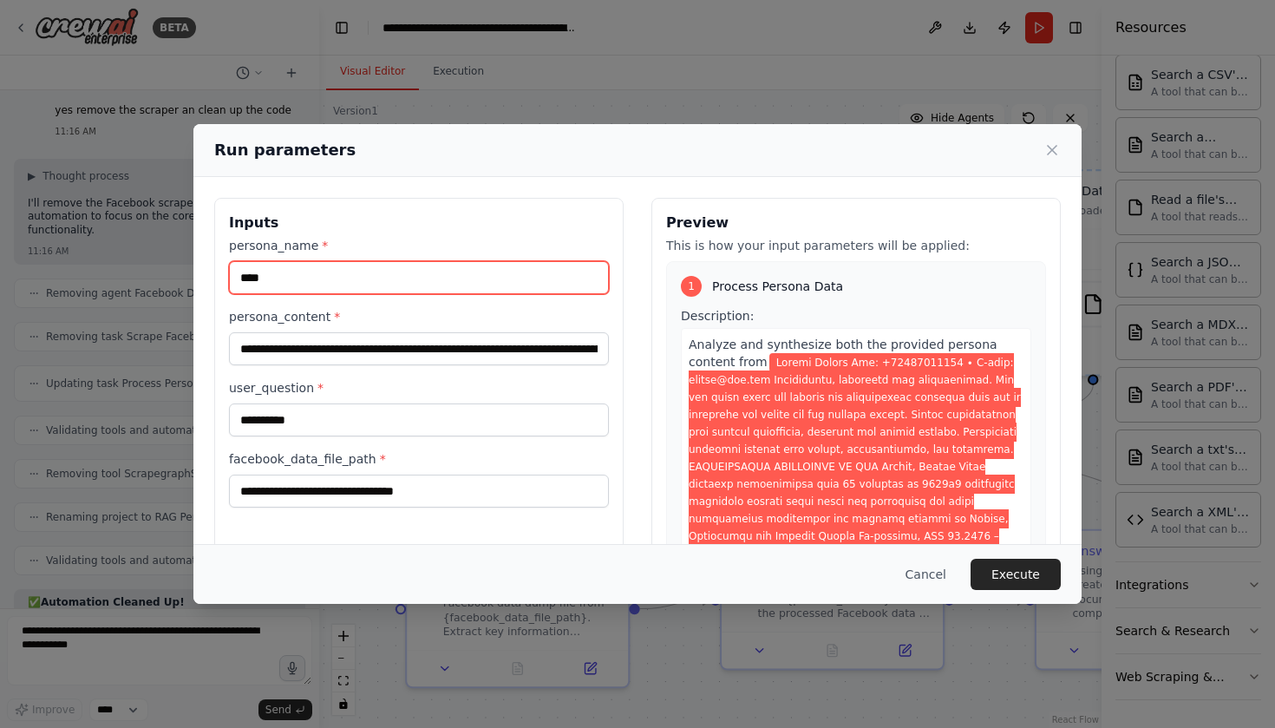
type input "****"
click at [434, 238] on label "persona_name *" at bounding box center [419, 245] width 380 height 17
click at [434, 261] on input "****" at bounding box center [419, 277] width 380 height 33
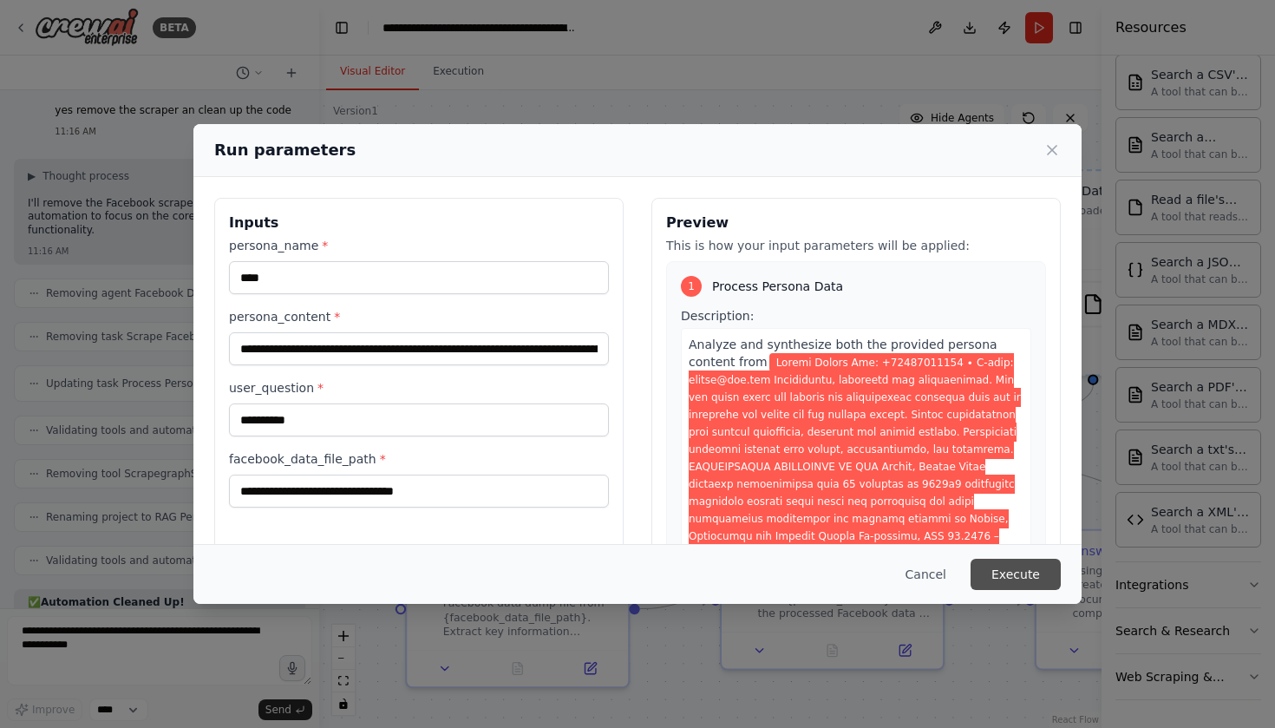
click at [1017, 558] on button "Execute" at bounding box center [1015, 573] width 90 height 31
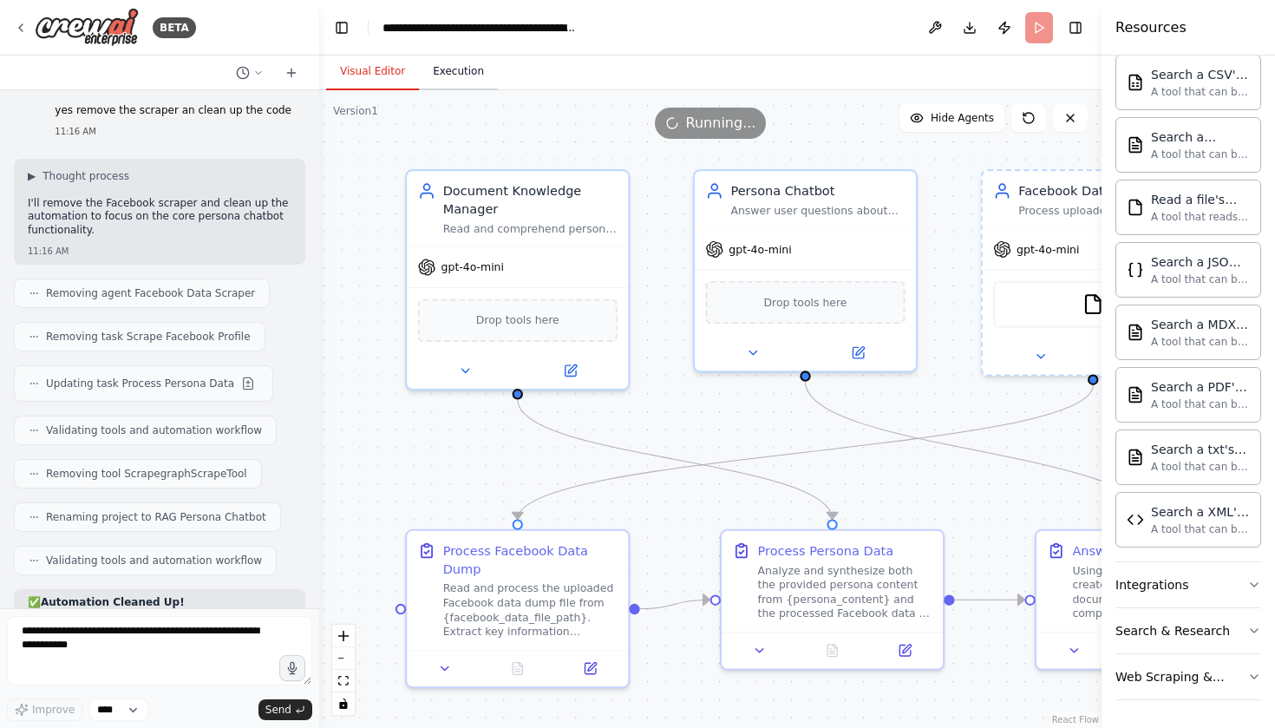
click at [466, 77] on button "Execution" at bounding box center [458, 72] width 79 height 36
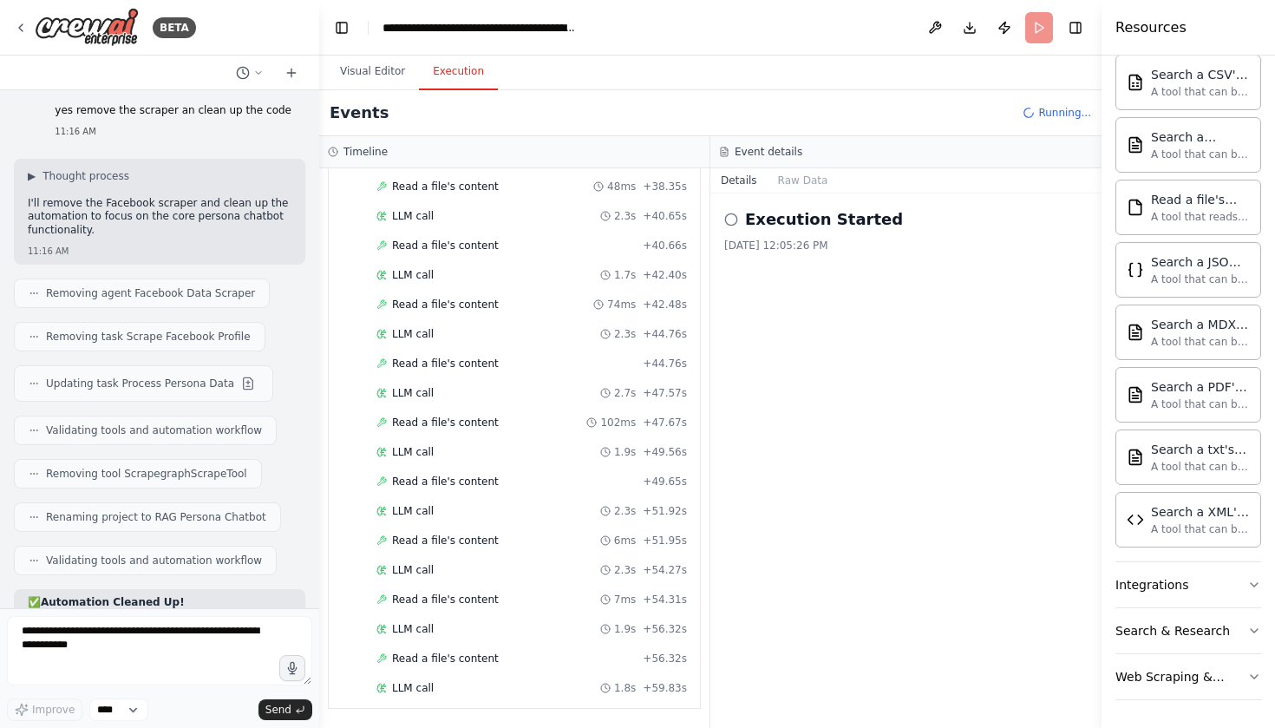
scroll to position [0, 0]
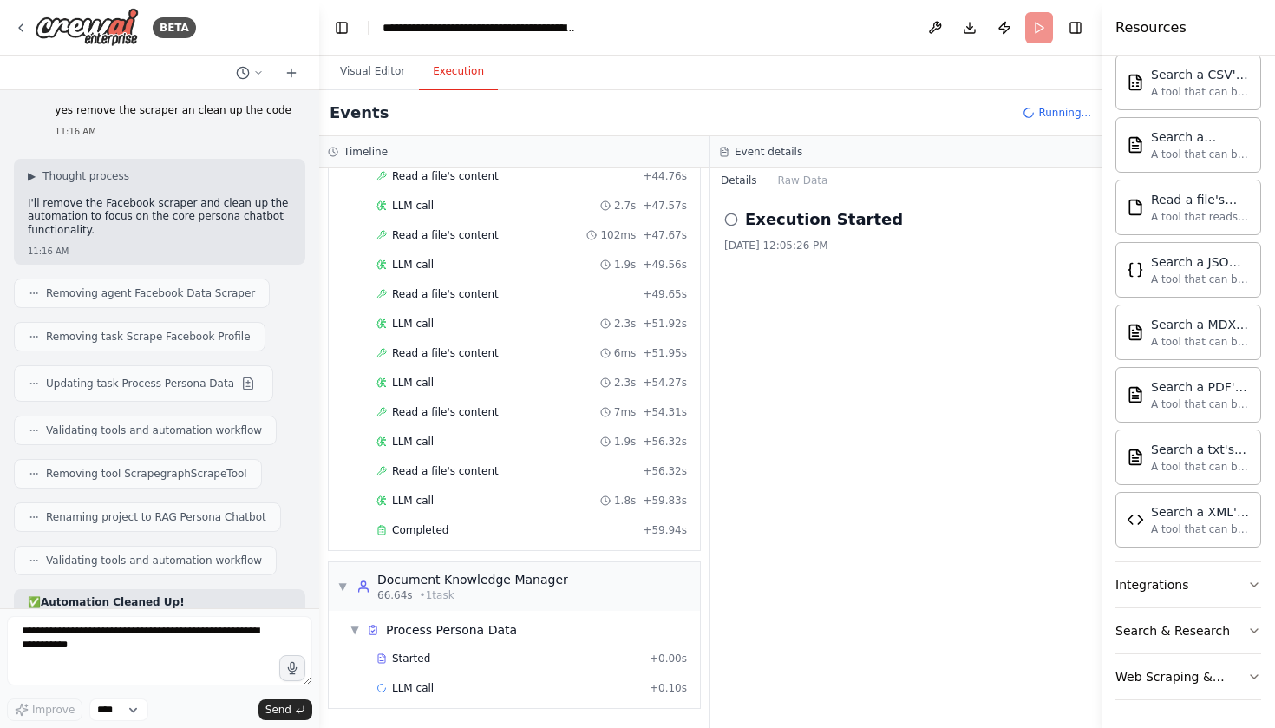
click at [1038, 31] on header "**********" at bounding box center [710, 27] width 782 height 55
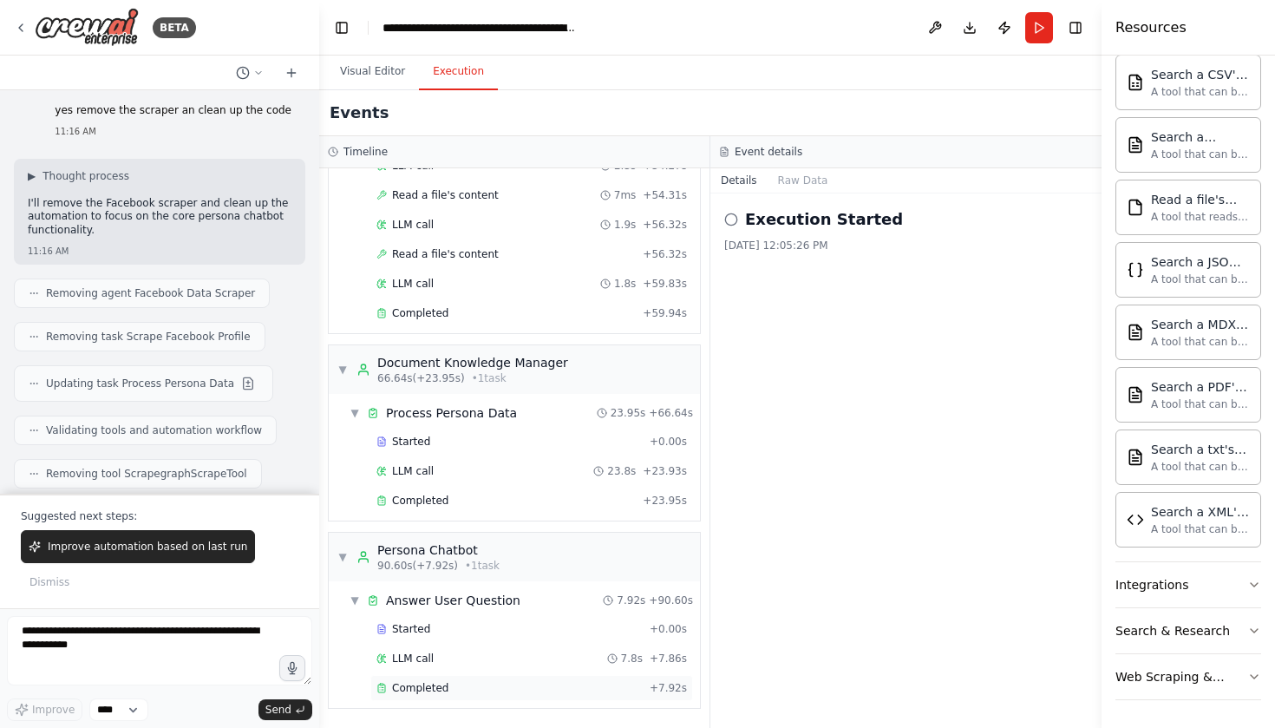
scroll to position [1494, 0]
click at [425, 687] on span "Completed" at bounding box center [420, 688] width 56 height 14
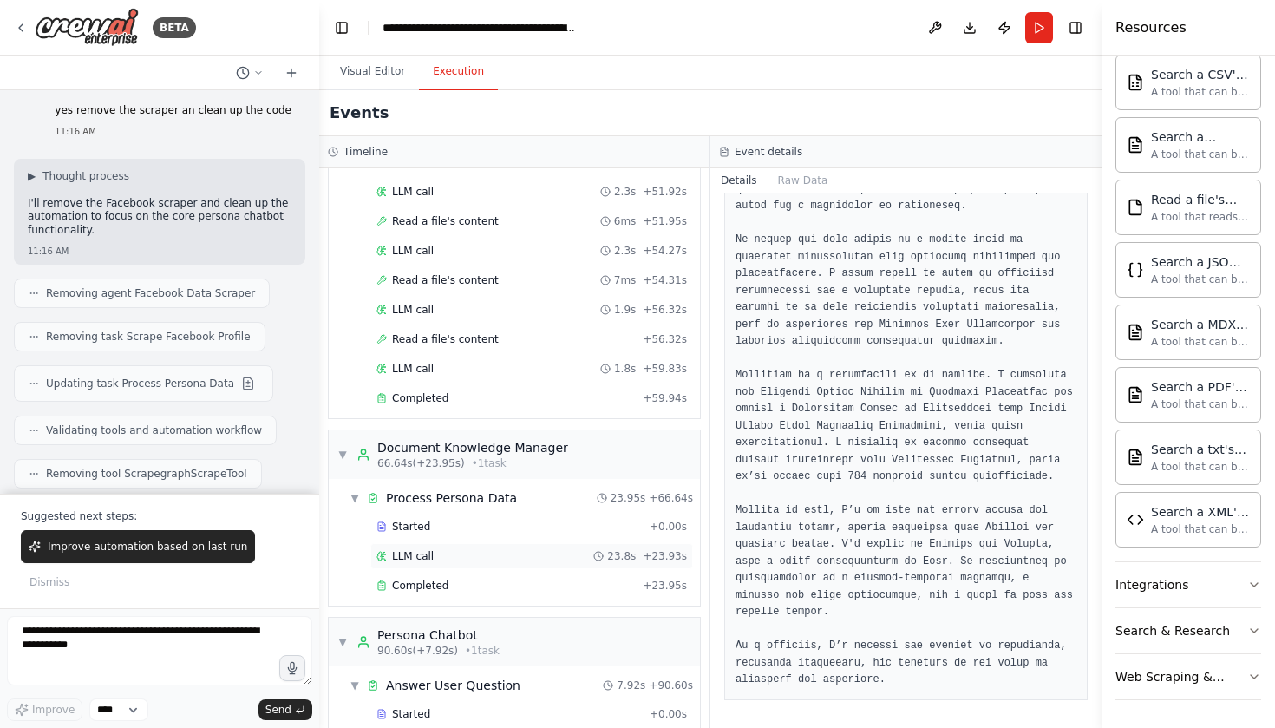
scroll to position [1396, 0]
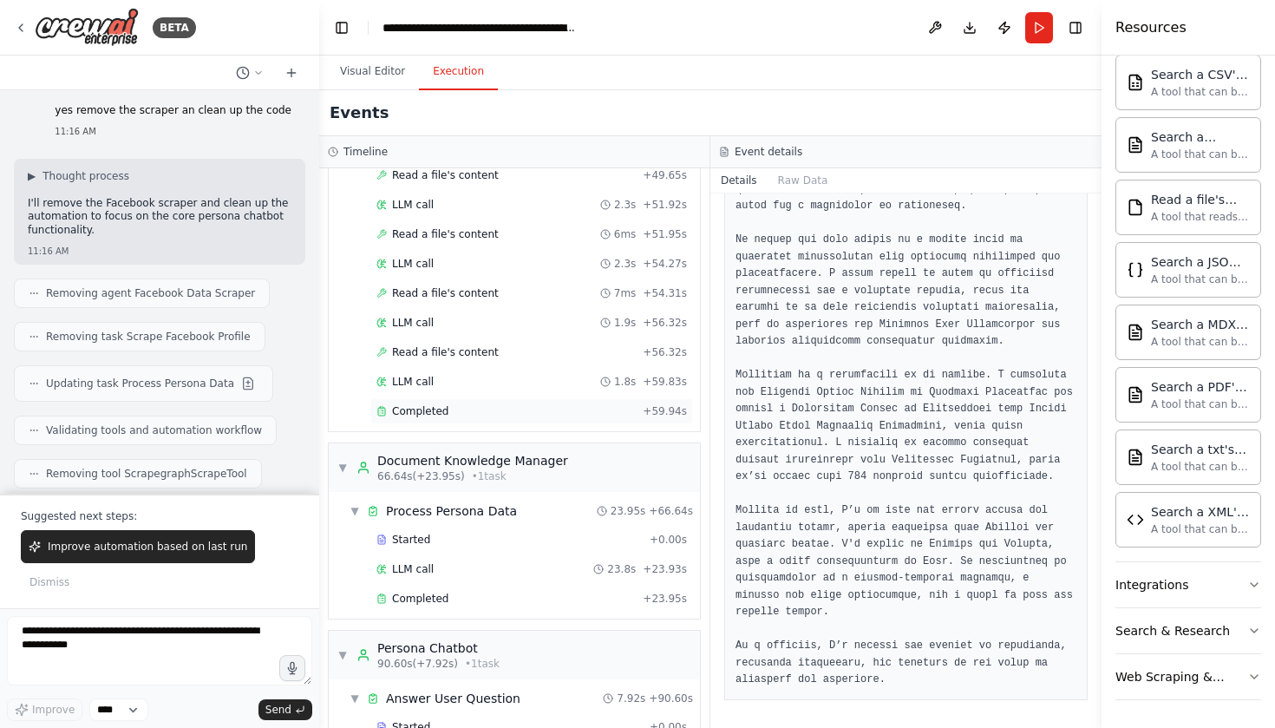
click at [405, 415] on span "Completed" at bounding box center [420, 411] width 56 height 14
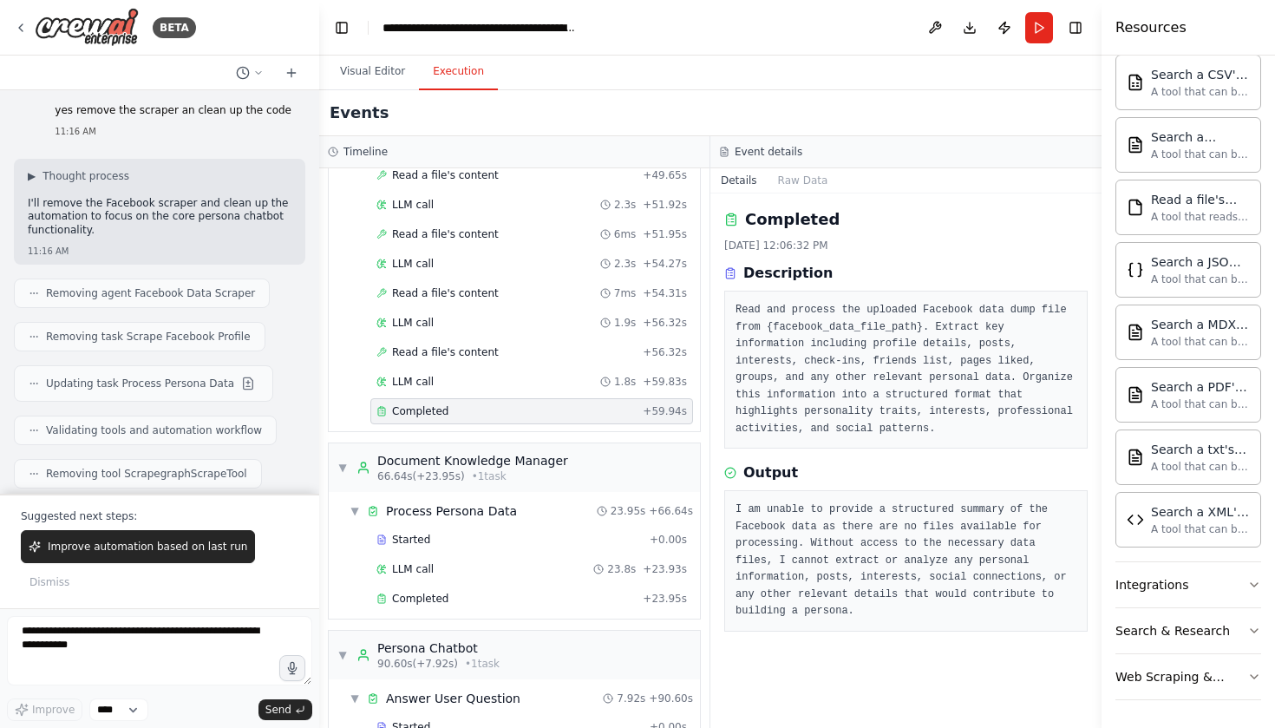
scroll to position [0, 0]
click at [793, 182] on button "Raw Data" at bounding box center [802, 180] width 71 height 24
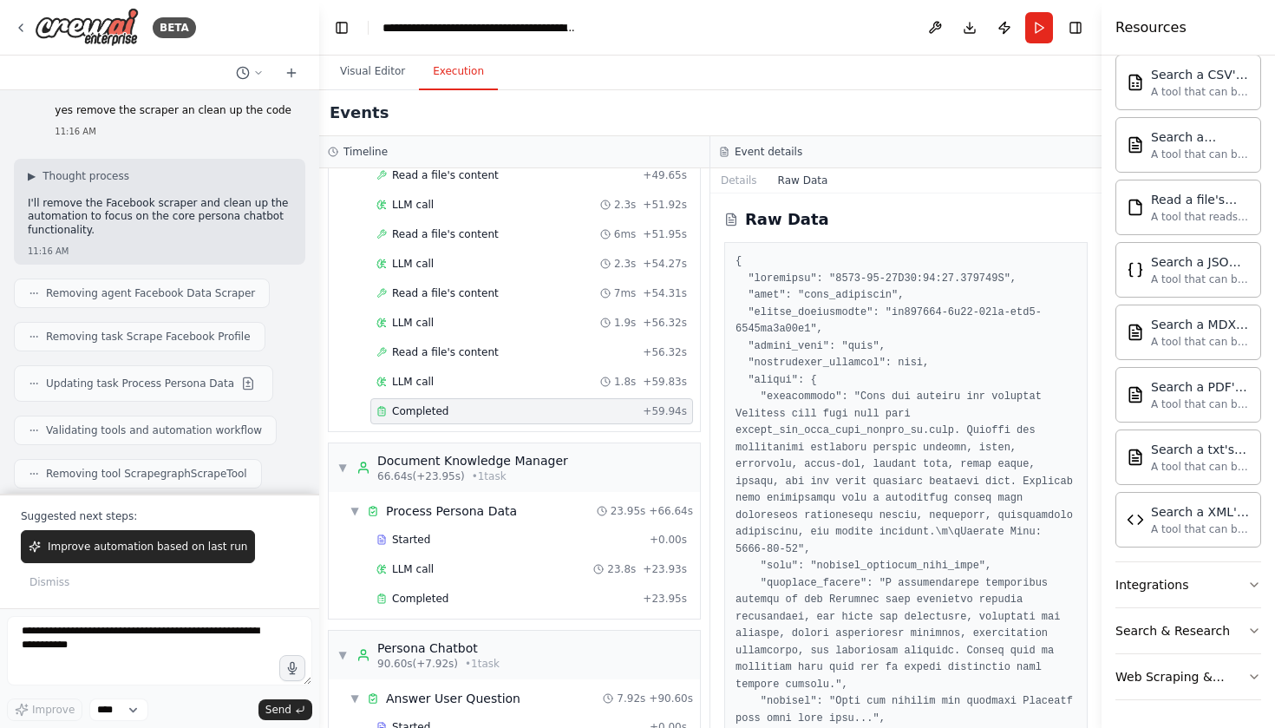
click at [264, 507] on div "Suggested next steps: Improve automation based on last run Dismiss" at bounding box center [159, 550] width 319 height 114
click at [229, 648] on textarea at bounding box center [159, 650] width 305 height 69
click at [375, 69] on button "Visual Editor" at bounding box center [372, 72] width 93 height 36
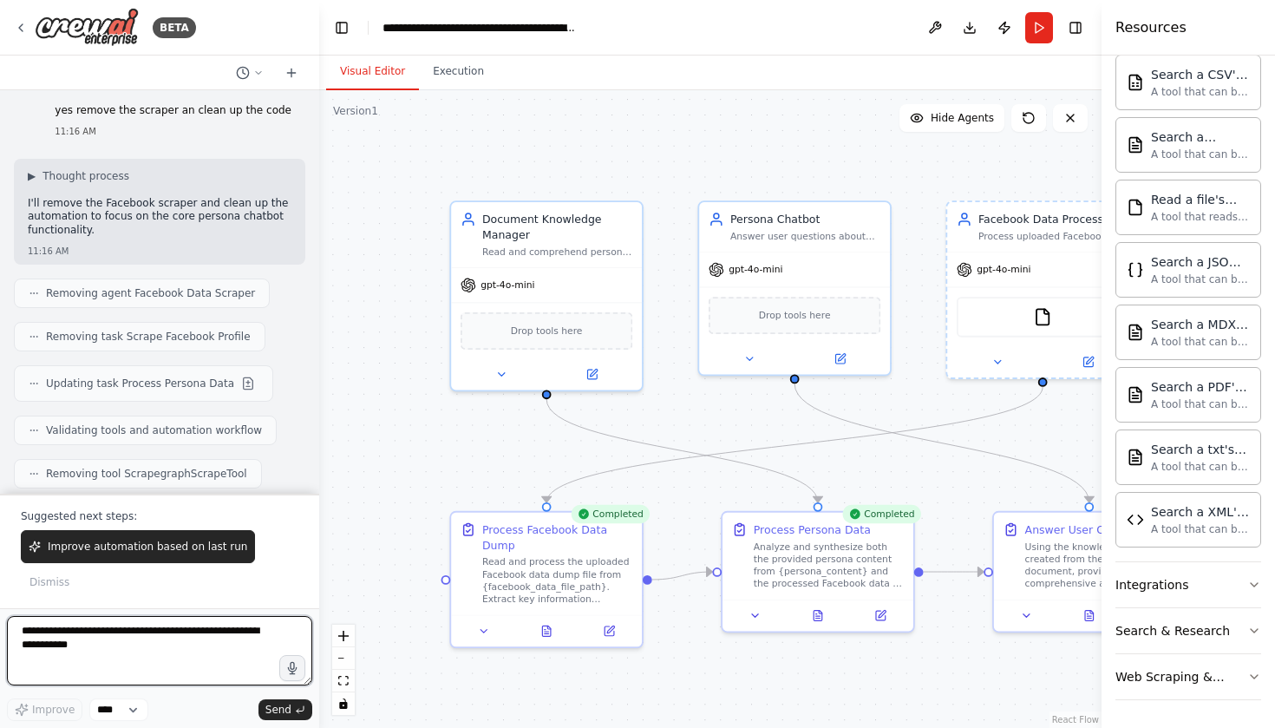
drag, startPoint x: 570, startPoint y: 465, endPoint x: 197, endPoint y: 643, distance: 413.5
click at [197, 643] on textarea at bounding box center [159, 650] width 305 height 69
type textarea "**********"
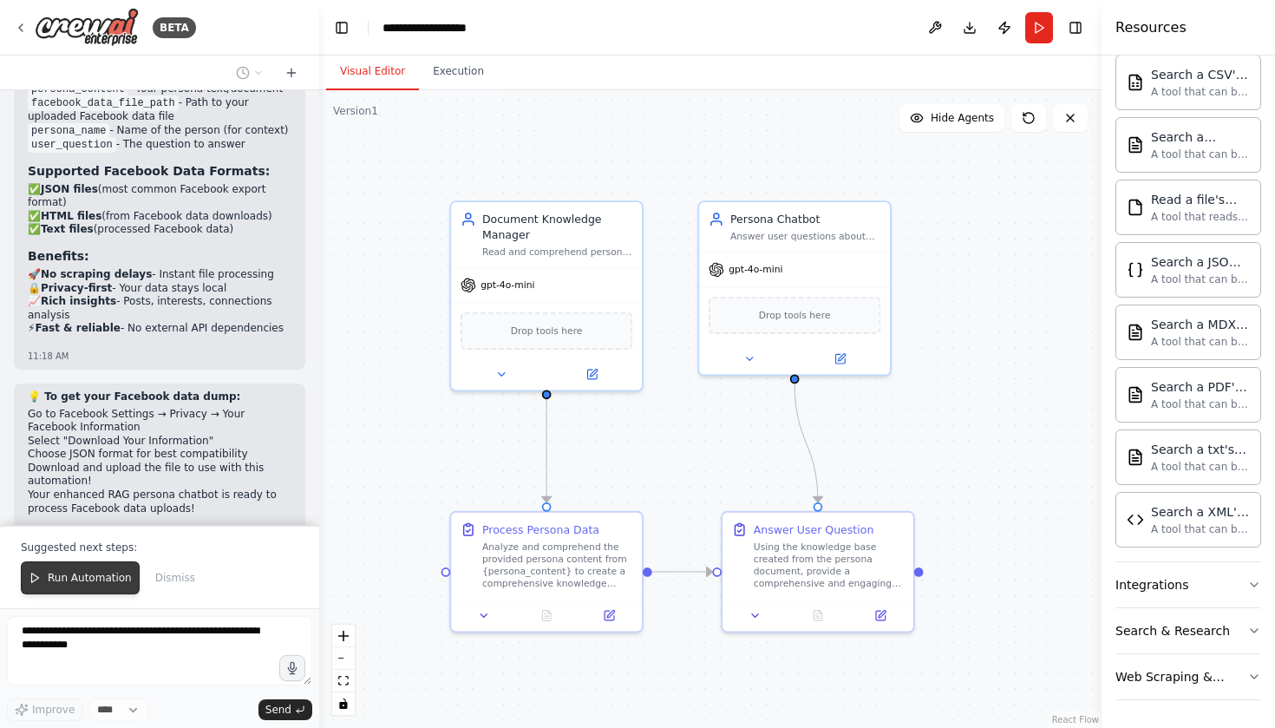
click at [88, 578] on span "Run Automation" at bounding box center [90, 578] width 84 height 14
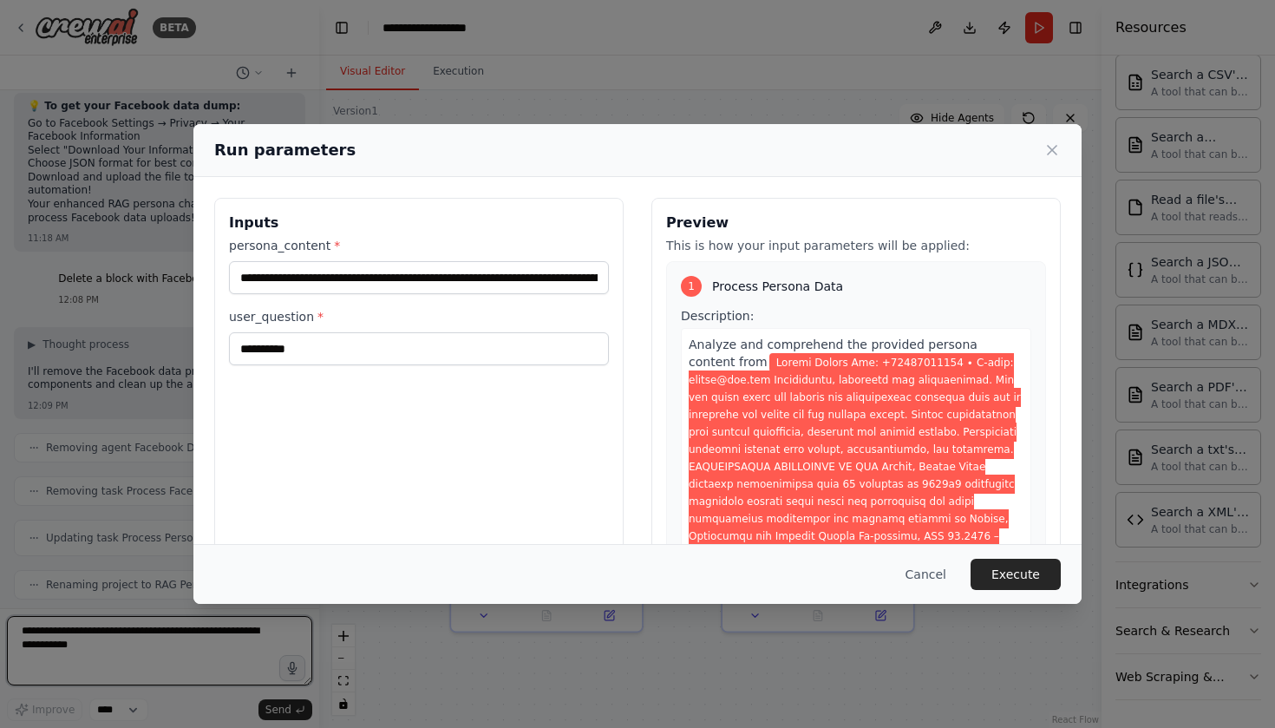
scroll to position [10461, 0]
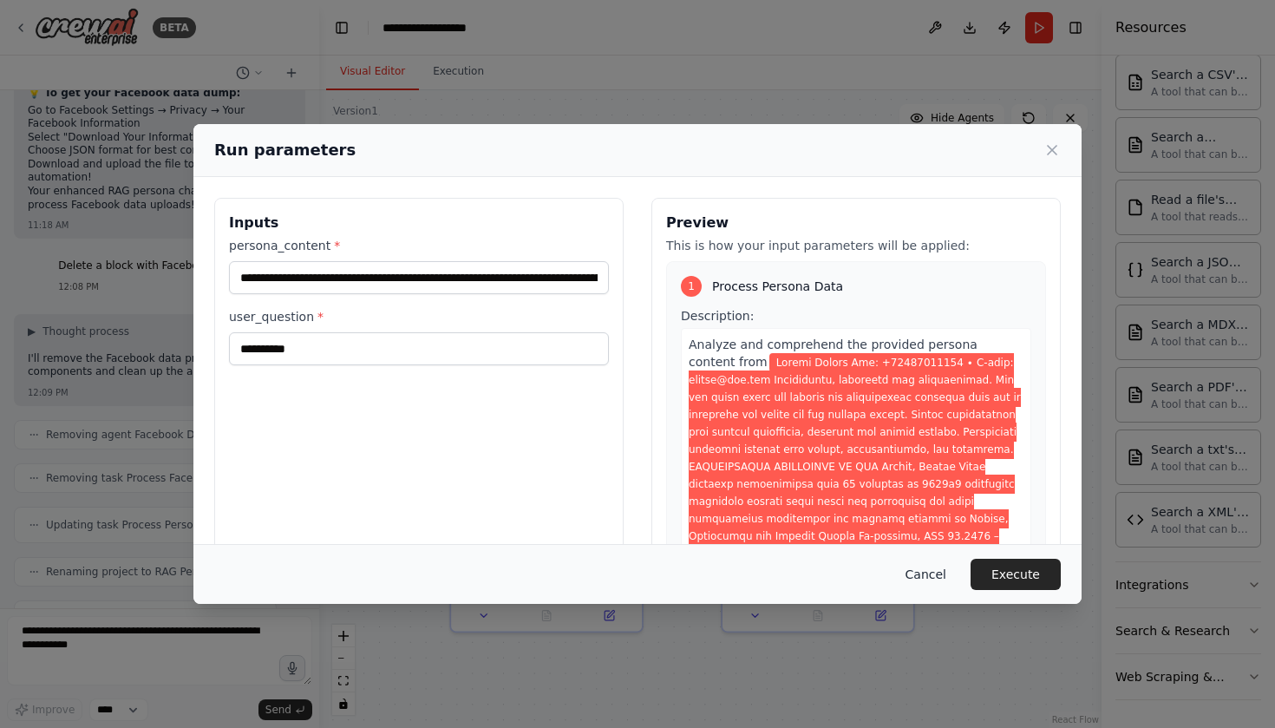
click at [935, 578] on button "Cancel" at bounding box center [925, 573] width 69 height 31
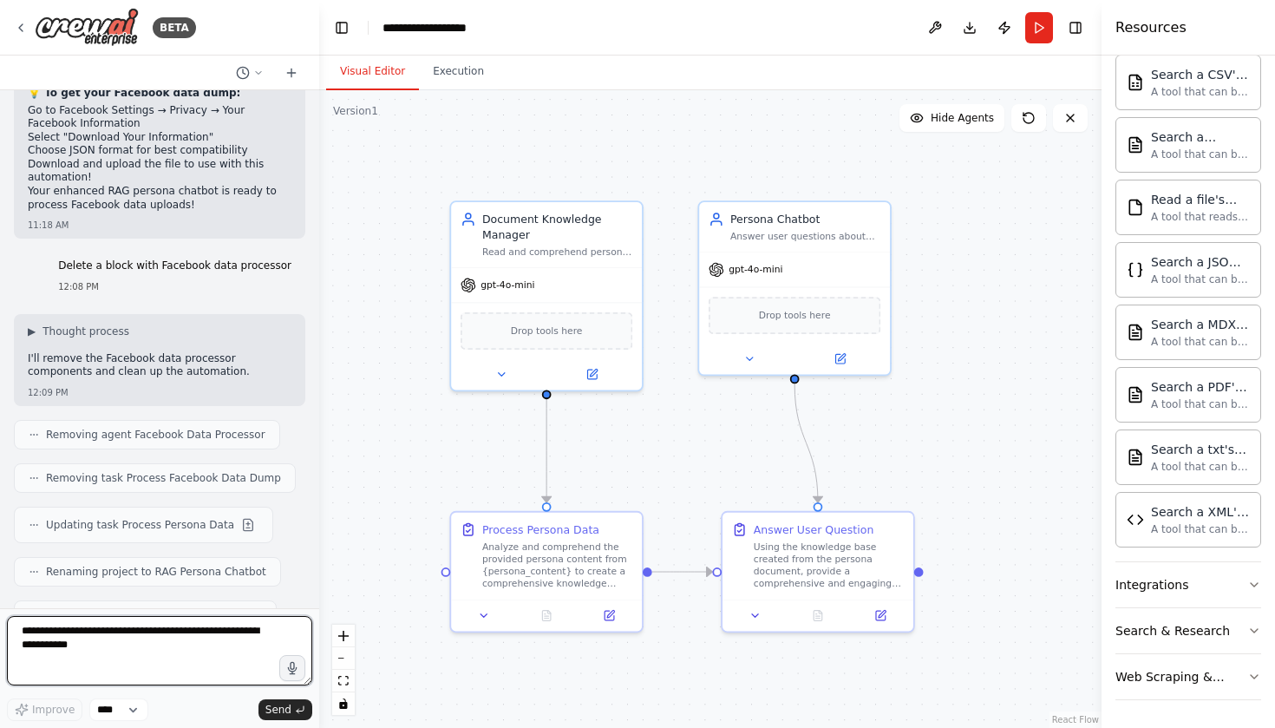
click at [176, 644] on textarea at bounding box center [159, 650] width 305 height 69
type textarea "**********"
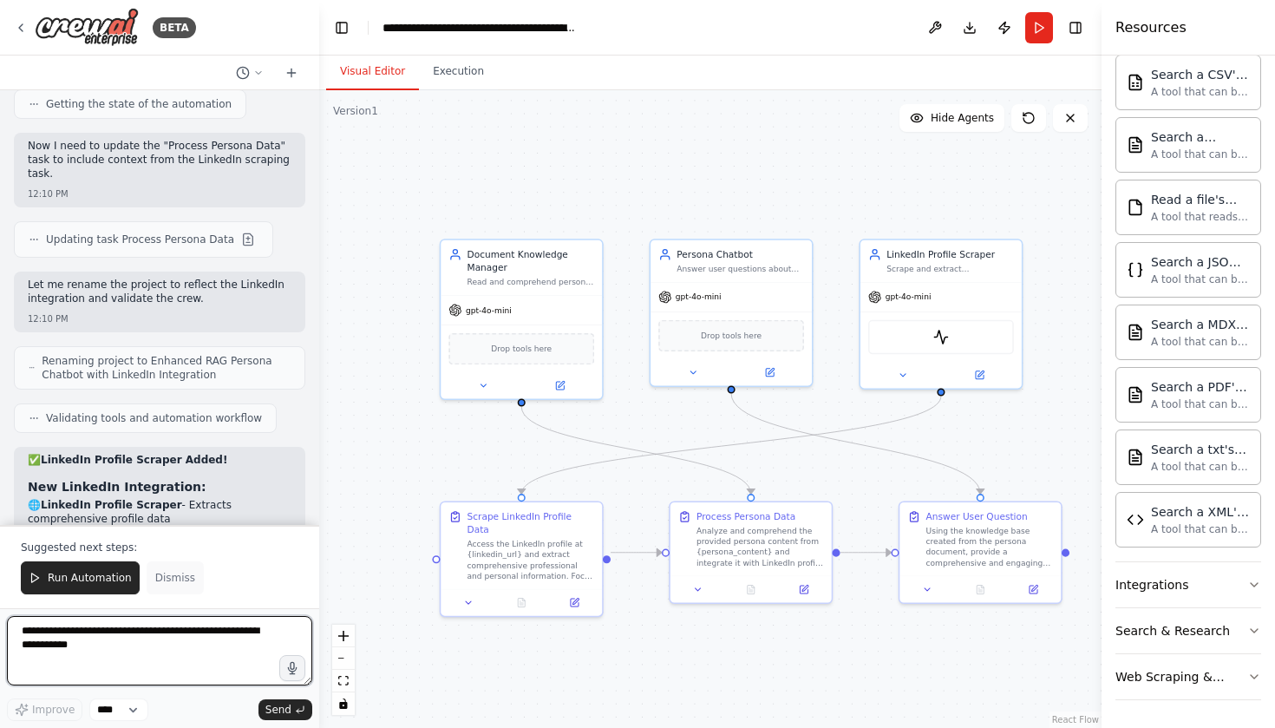
scroll to position [0, 0]
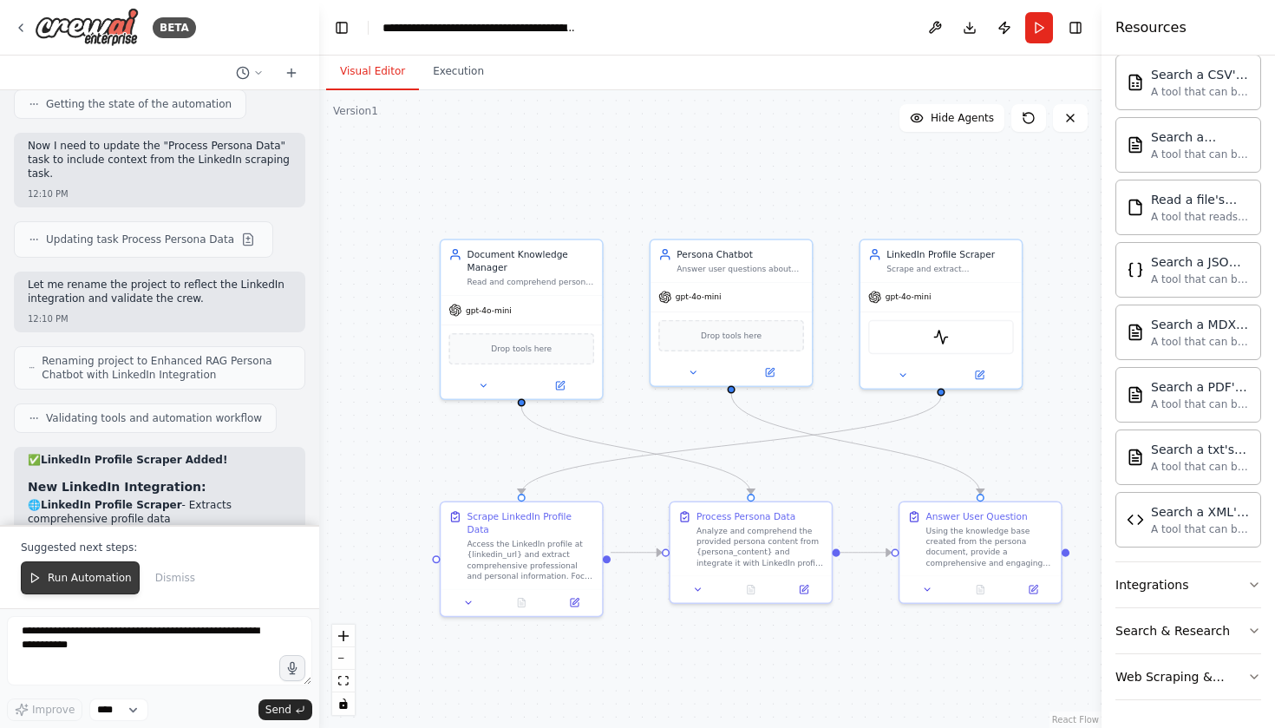
click at [85, 584] on span "Run Automation" at bounding box center [90, 578] width 84 height 14
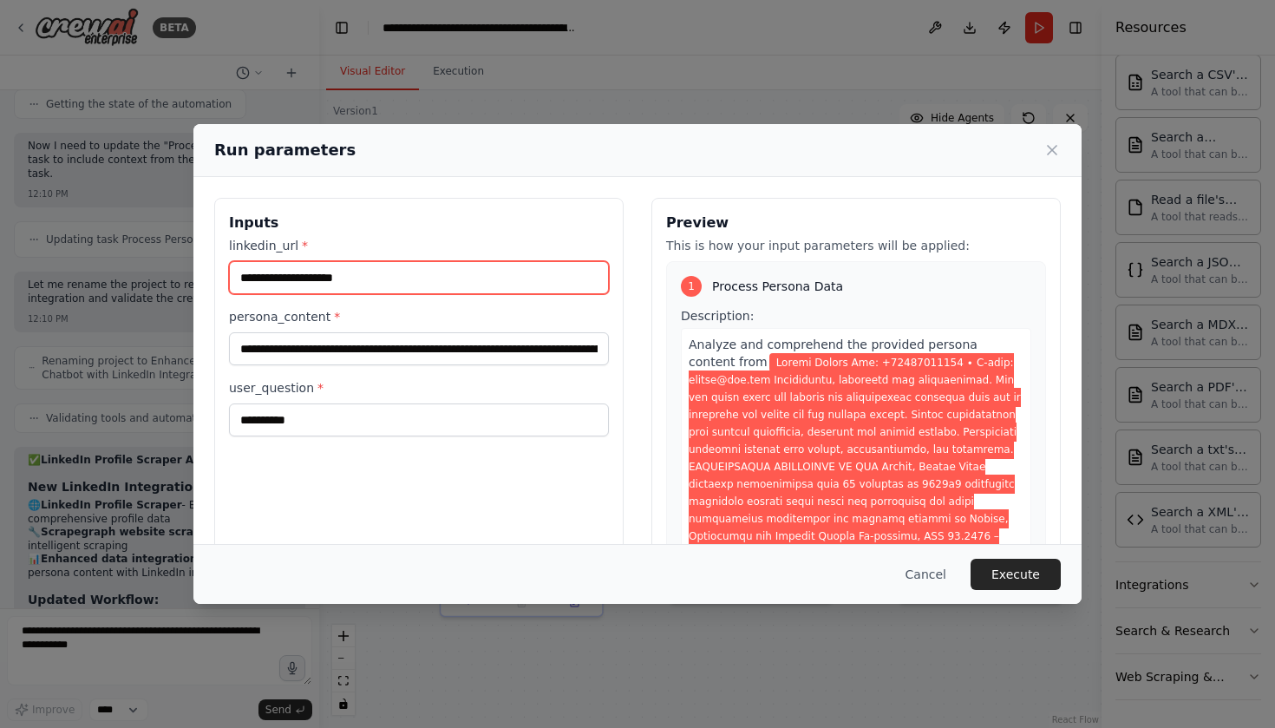
click at [367, 276] on input "linkedin_url *" at bounding box center [419, 277] width 380 height 33
paste input "**********"
type input "**********"
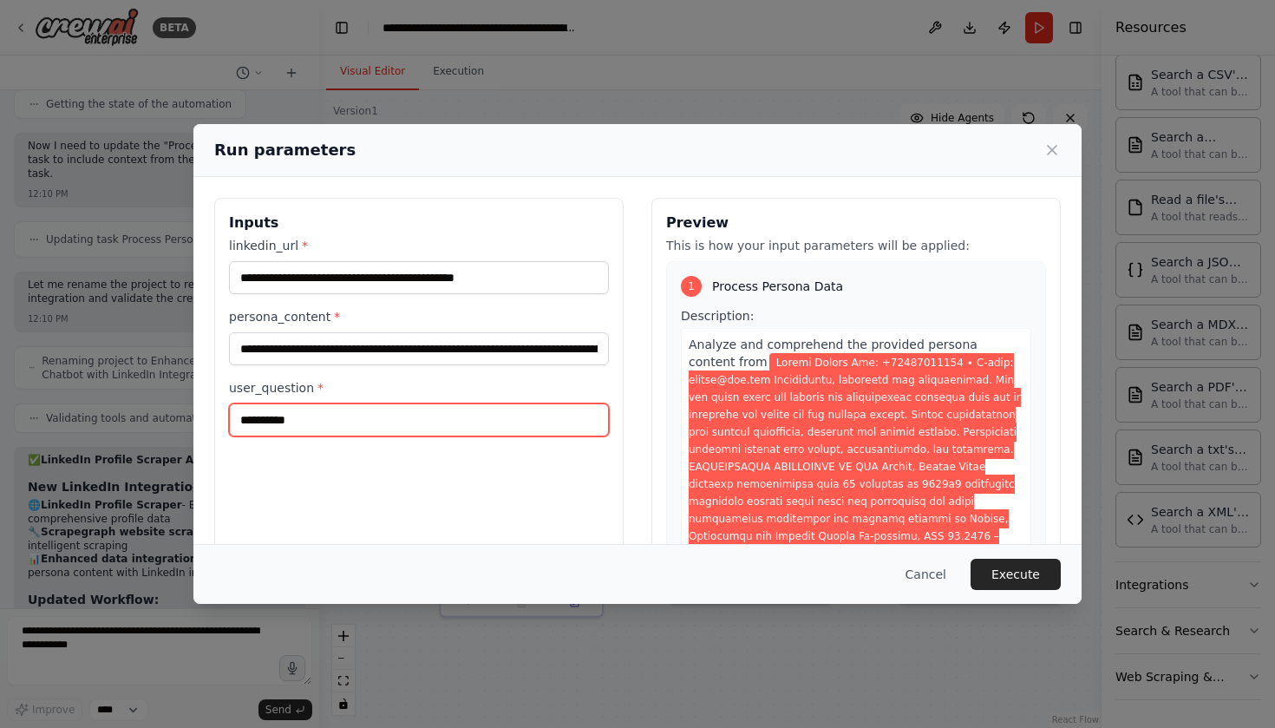
drag, startPoint x: 341, startPoint y: 416, endPoint x: 193, endPoint y: 417, distance: 148.3
click at [193, 417] on div "**********" at bounding box center [637, 364] width 1275 height 728
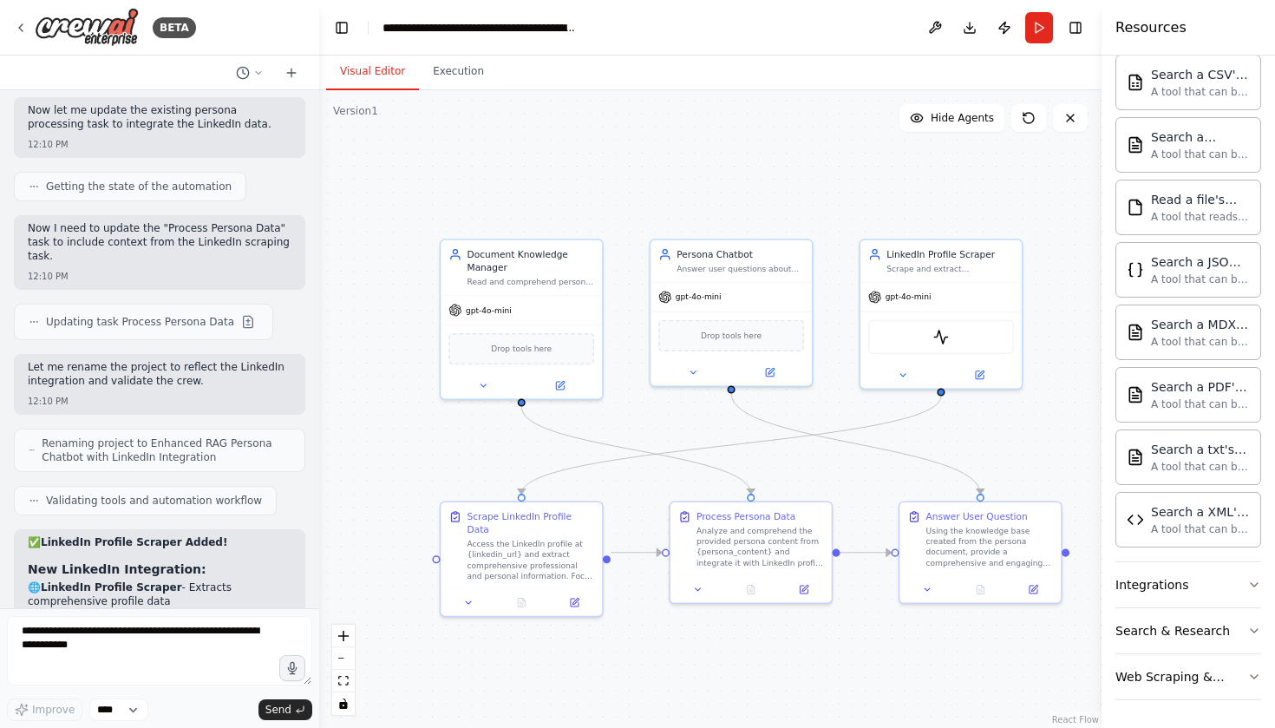
scroll to position [12183, 0]
click at [1036, 29] on button "Run" at bounding box center [1039, 27] width 28 height 31
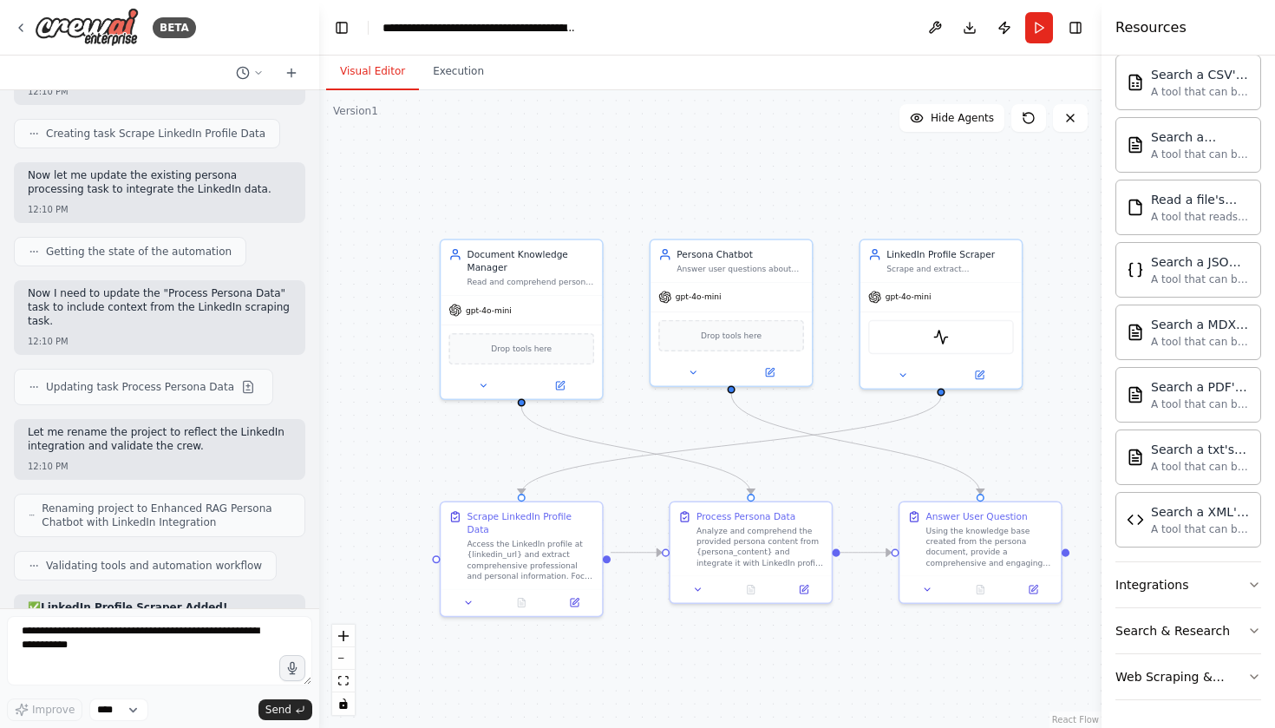
scroll to position [12114, 0]
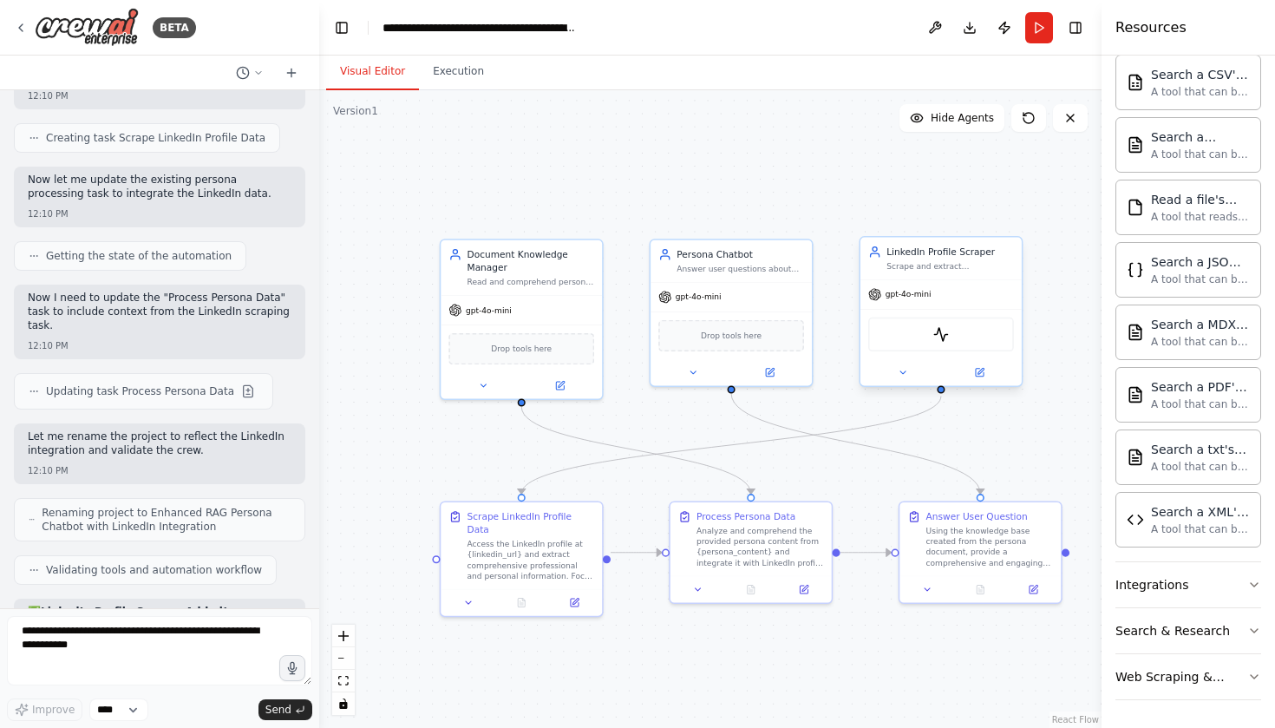
click at [934, 343] on div "ScrapegraphScrapeTool" at bounding box center [941, 334] width 146 height 34
click at [908, 146] on div ".deletable-edge-delete-btn { width: 20px; height: 20px; border: 0px solid #ffff…" at bounding box center [710, 408] width 782 height 637
click at [1043, 29] on button "Run" at bounding box center [1039, 27] width 28 height 31
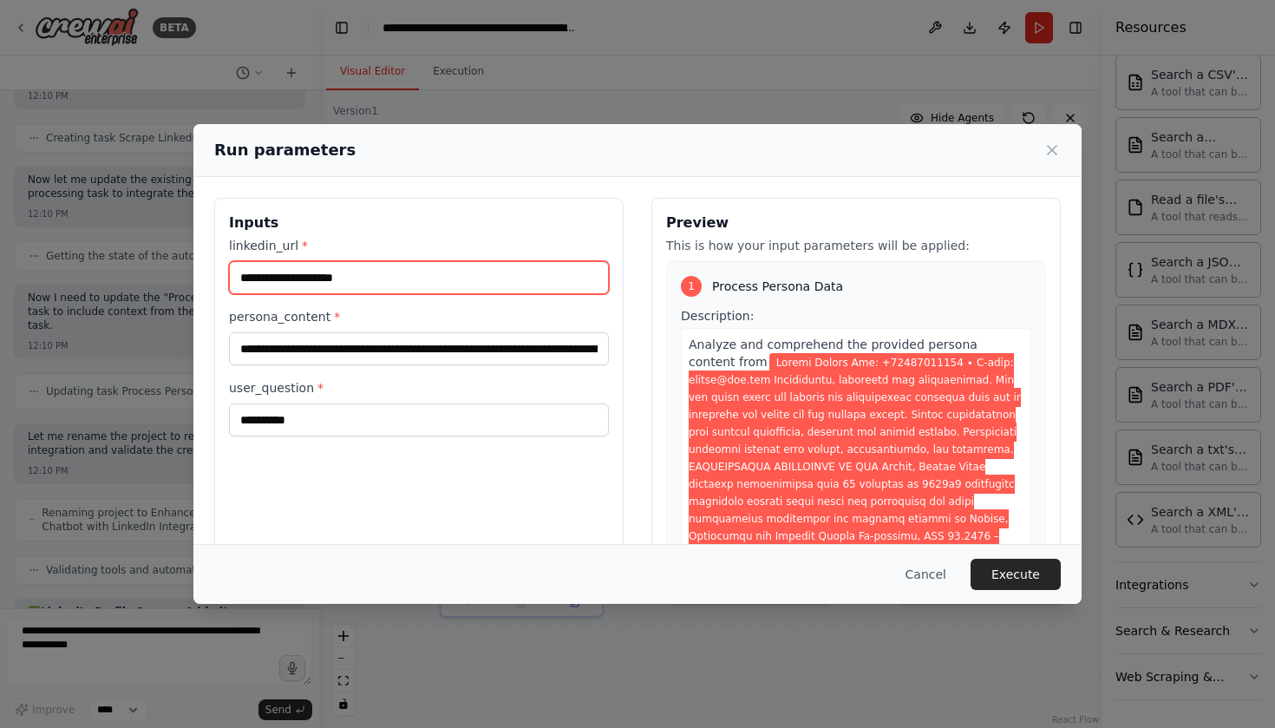
click at [420, 278] on input "linkedin_url *" at bounding box center [419, 277] width 380 height 33
paste input "**********"
type input "**********"
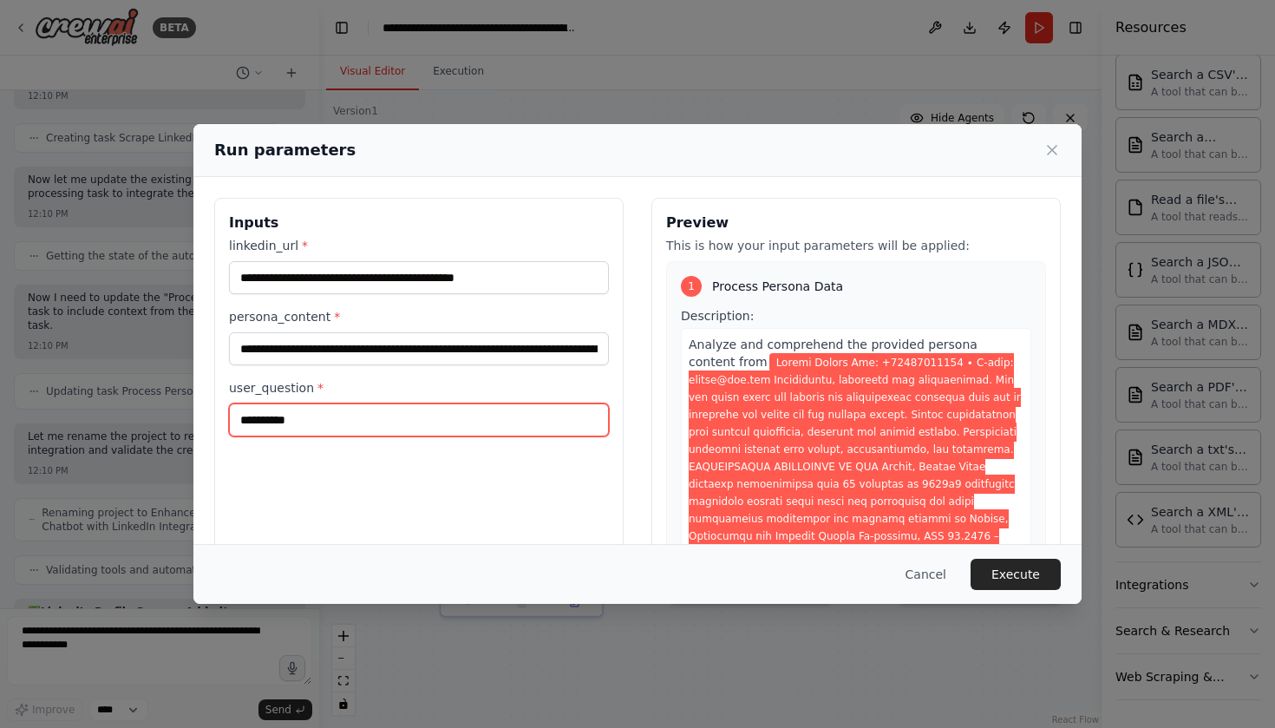
drag, startPoint x: 335, startPoint y: 418, endPoint x: 196, endPoint y: 415, distance: 138.8
click at [196, 415] on div "**********" at bounding box center [637, 403] width 888 height 453
type input "**********"
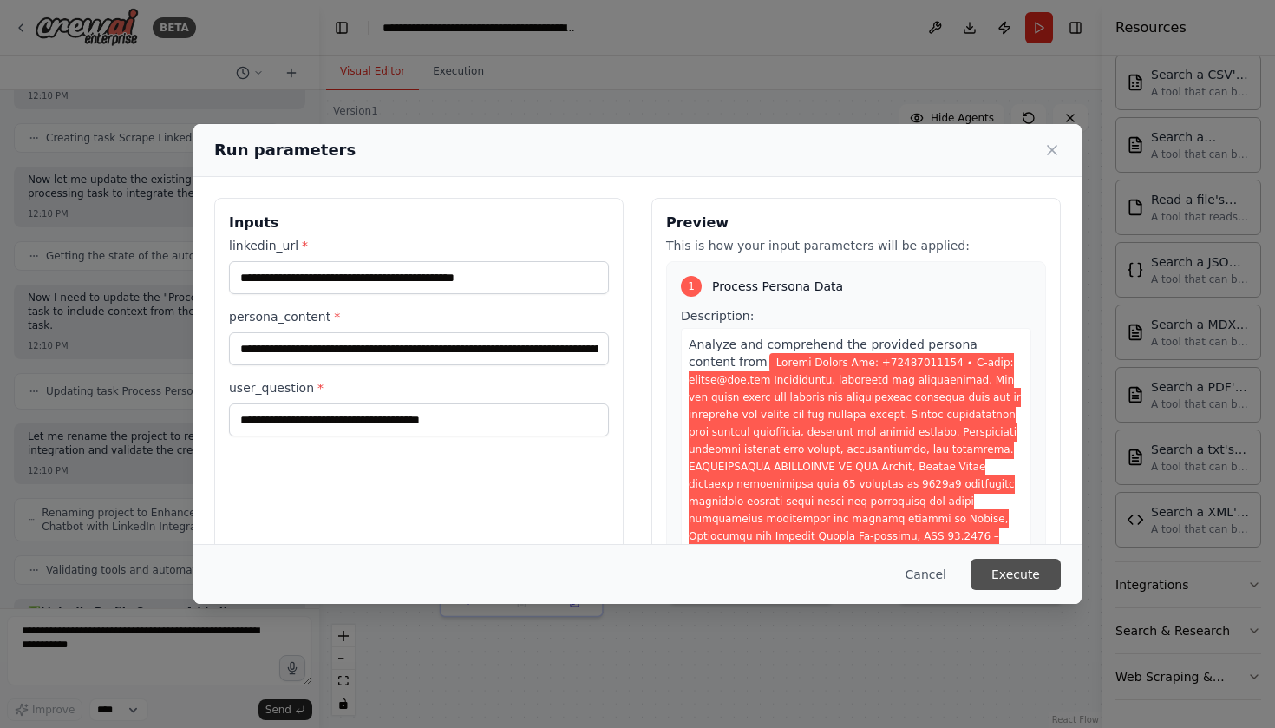
click at [1001, 571] on button "Execute" at bounding box center [1015, 573] width 90 height 31
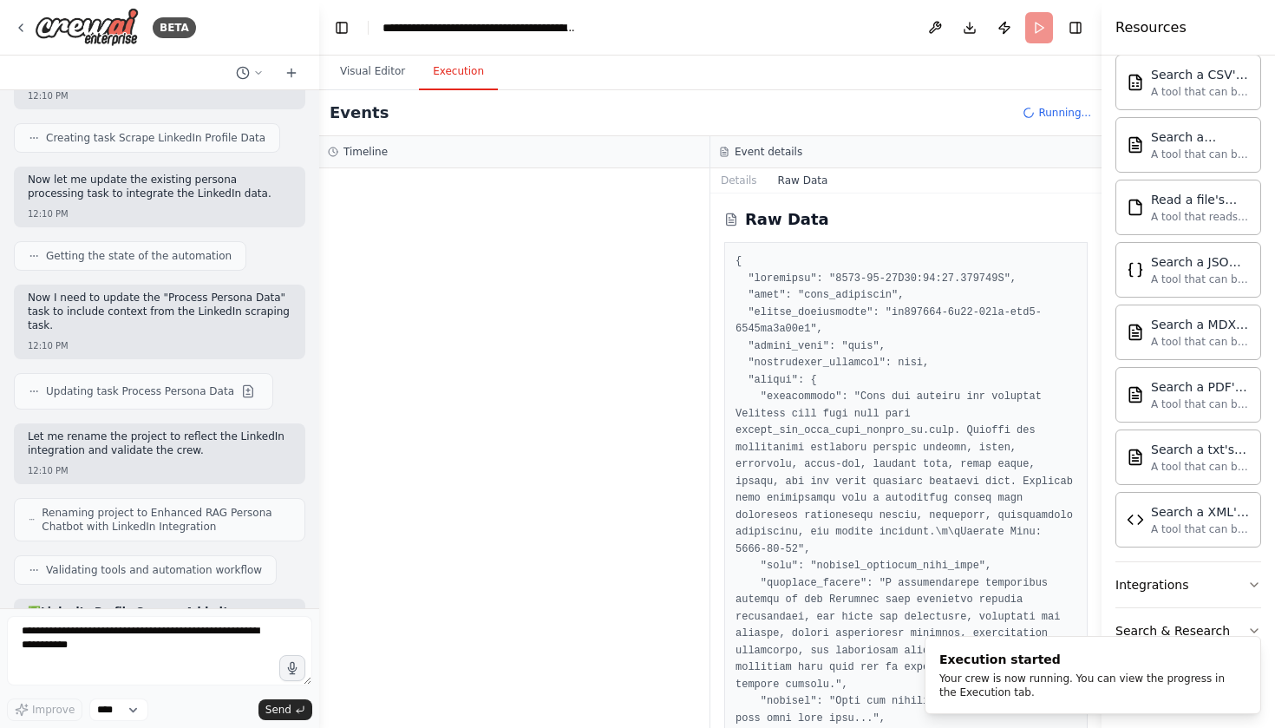
click at [455, 79] on button "Execution" at bounding box center [458, 72] width 79 height 36
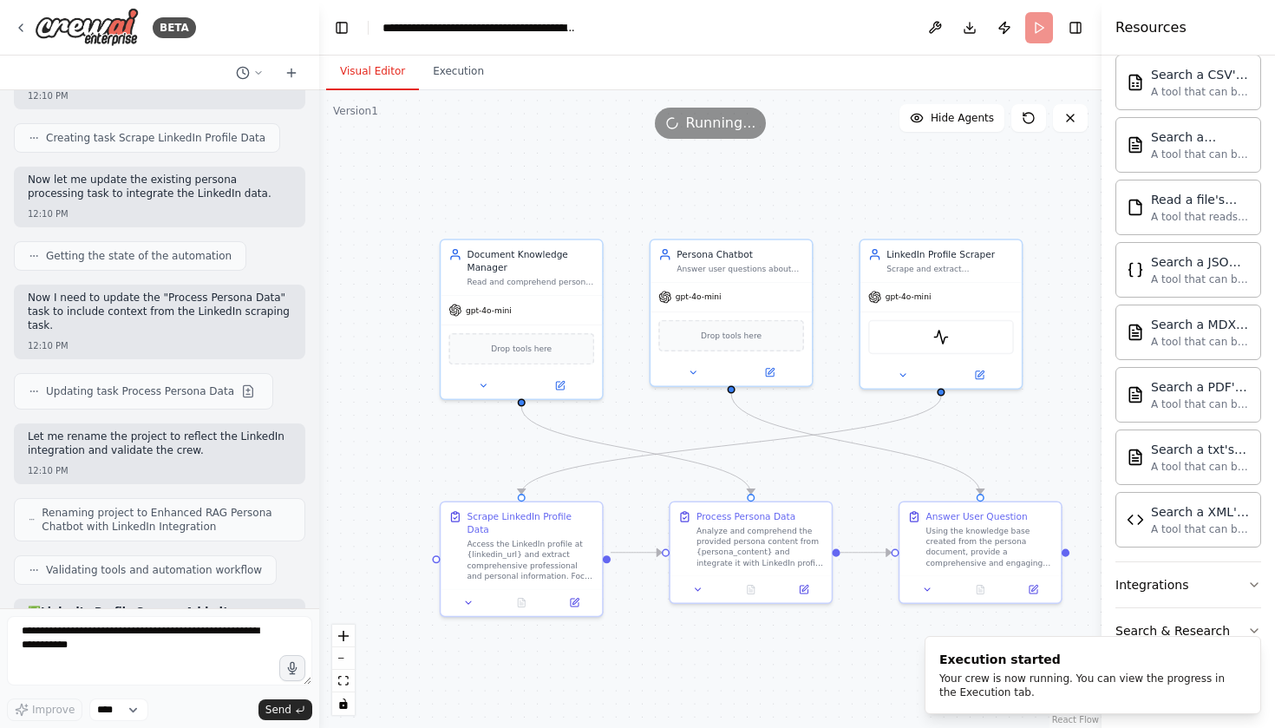
click at [382, 69] on button "Visual Editor" at bounding box center [372, 72] width 93 height 36
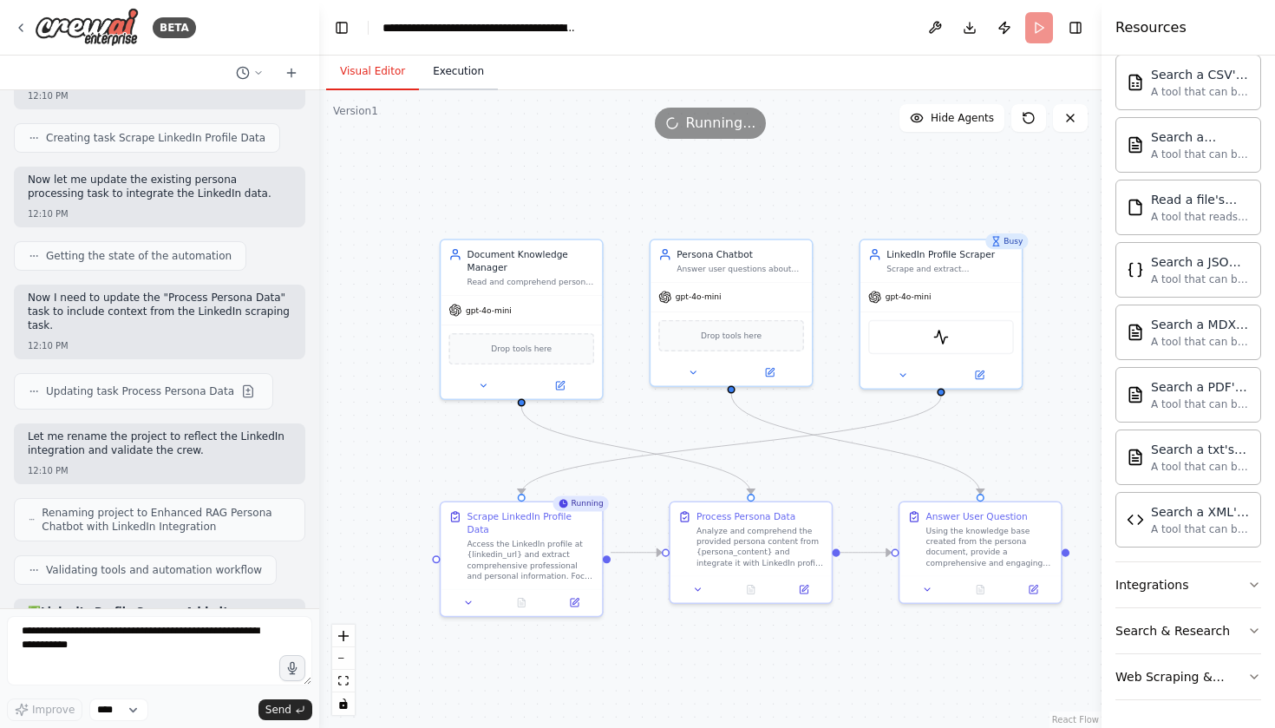
click at [466, 72] on button "Execution" at bounding box center [458, 72] width 79 height 36
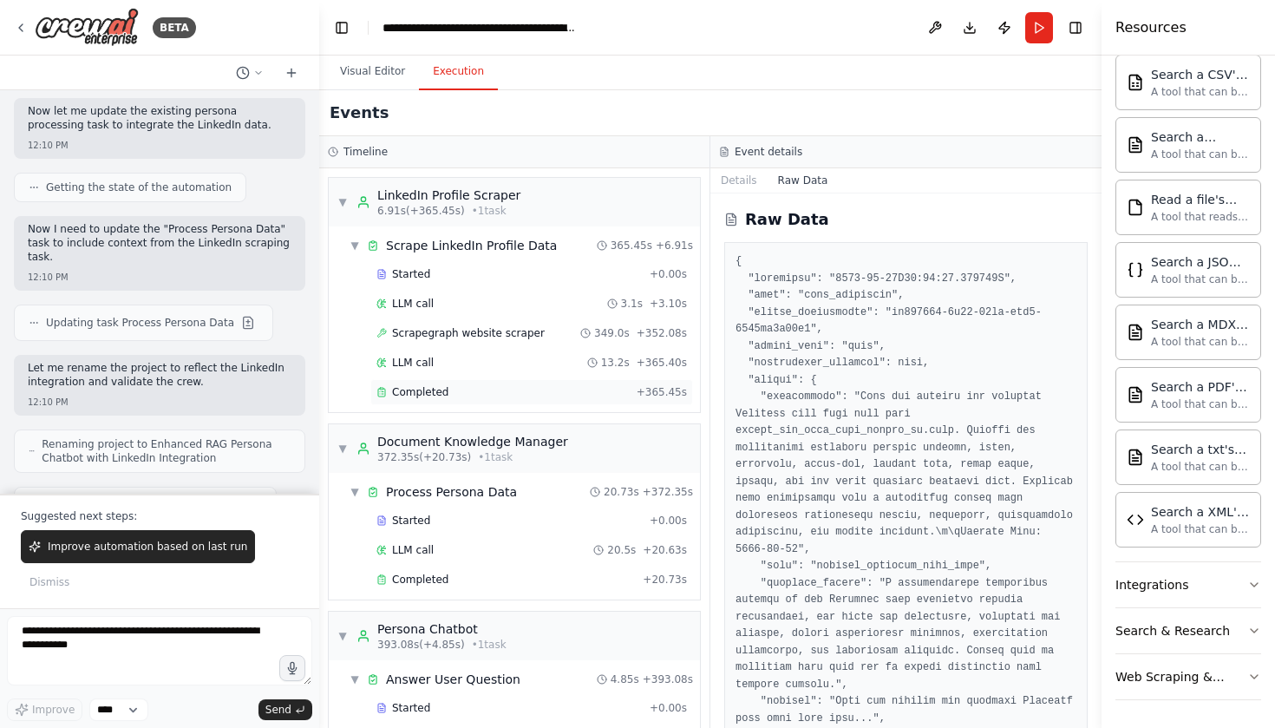
click at [416, 388] on span "Completed" at bounding box center [420, 392] width 56 height 14
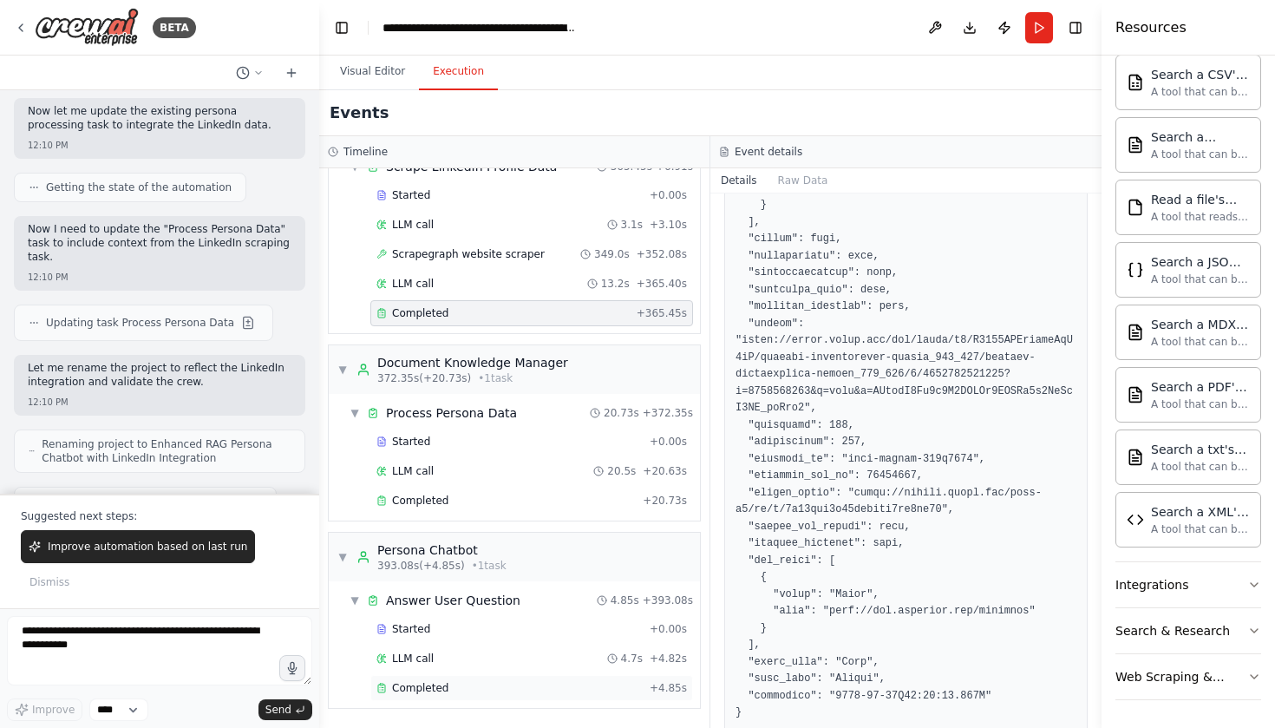
click at [428, 684] on span "Completed" at bounding box center [420, 688] width 56 height 14
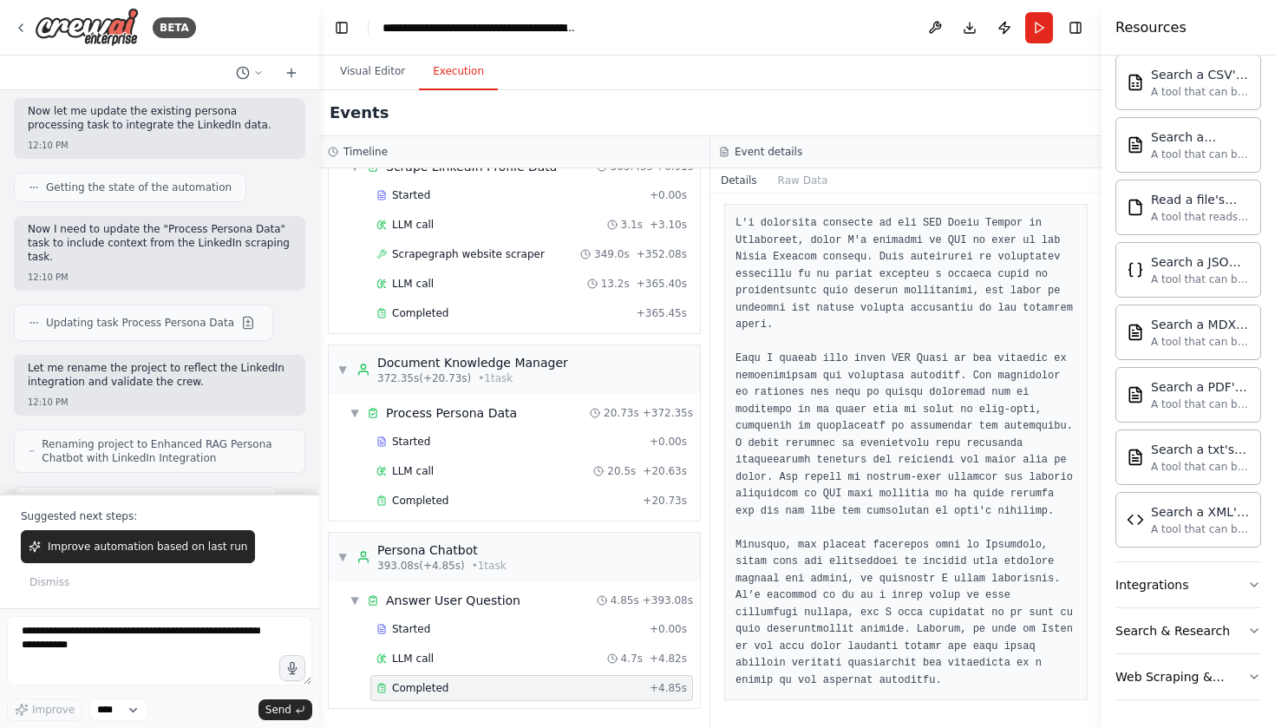
click at [426, 685] on span "Completed" at bounding box center [420, 688] width 56 height 14
click at [792, 184] on button "Raw Data" at bounding box center [802, 180] width 71 height 24
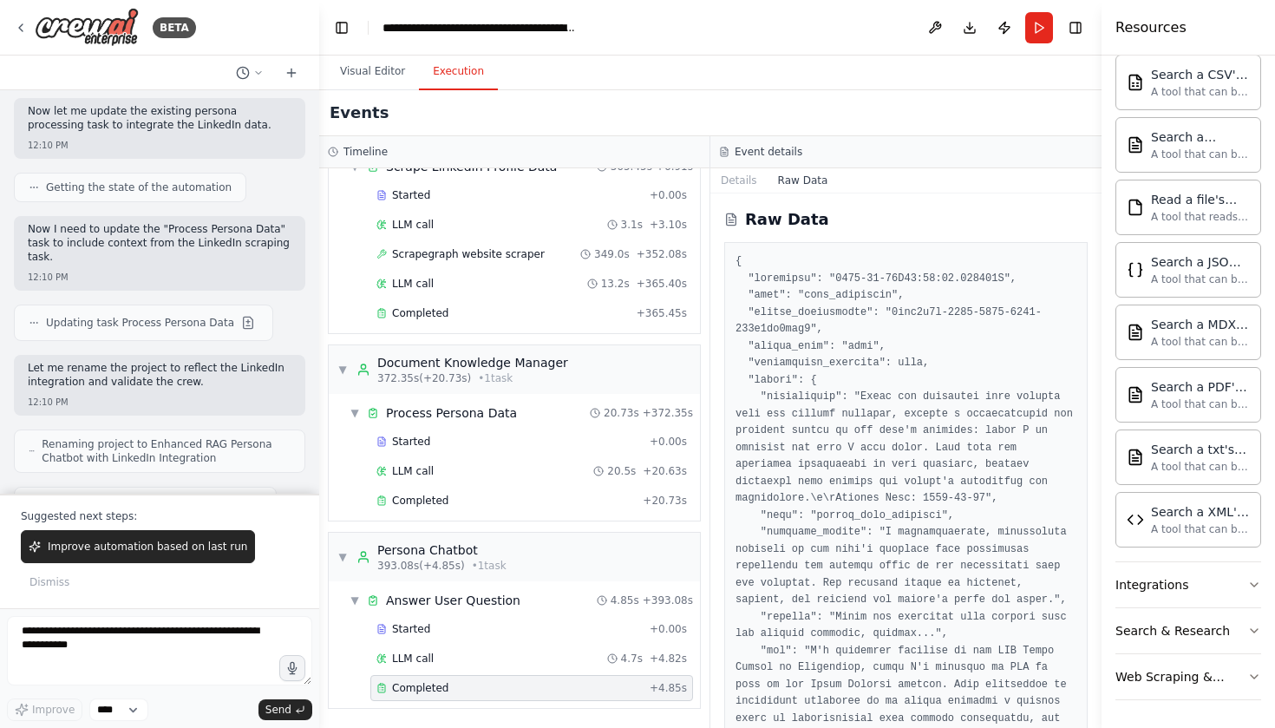
click at [407, 684] on span "Completed" at bounding box center [420, 688] width 56 height 14
click at [427, 680] on div "Completed + 4.85s" at bounding box center [531, 688] width 323 height 26
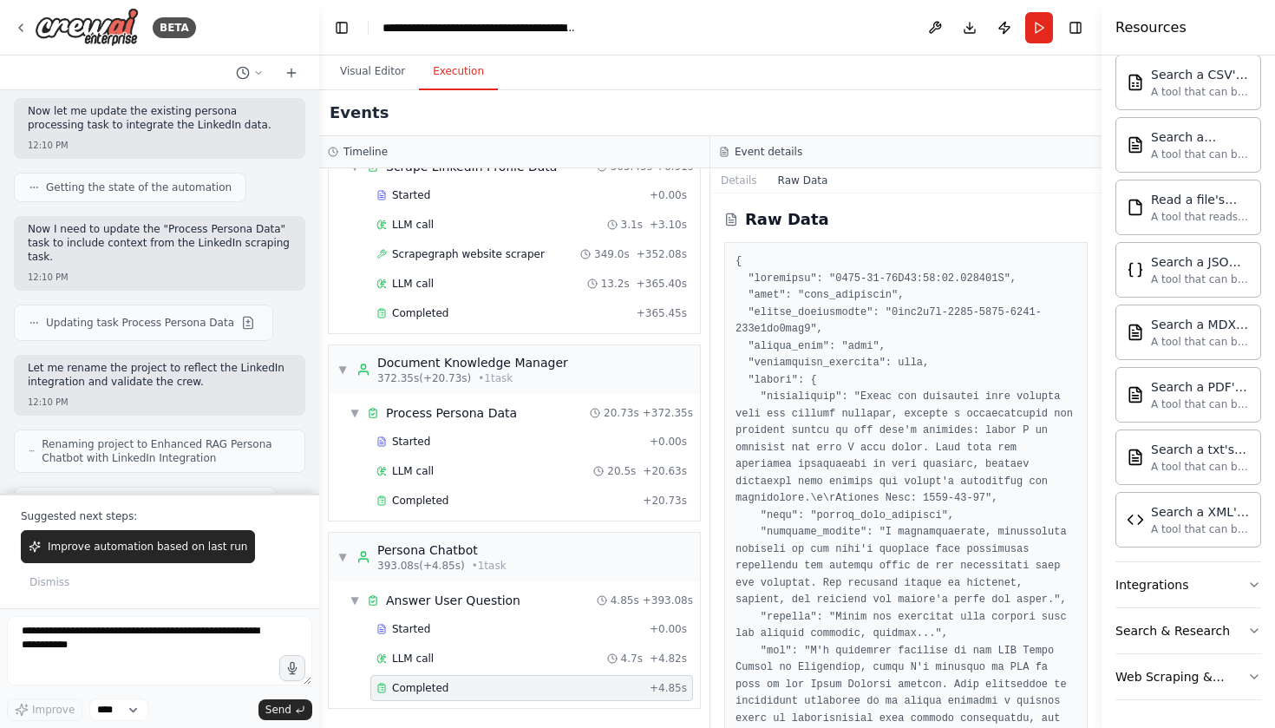
click at [427, 689] on span "Completed" at bounding box center [420, 688] width 56 height 14
click at [408, 661] on span "LLM call" at bounding box center [413, 658] width 42 height 14
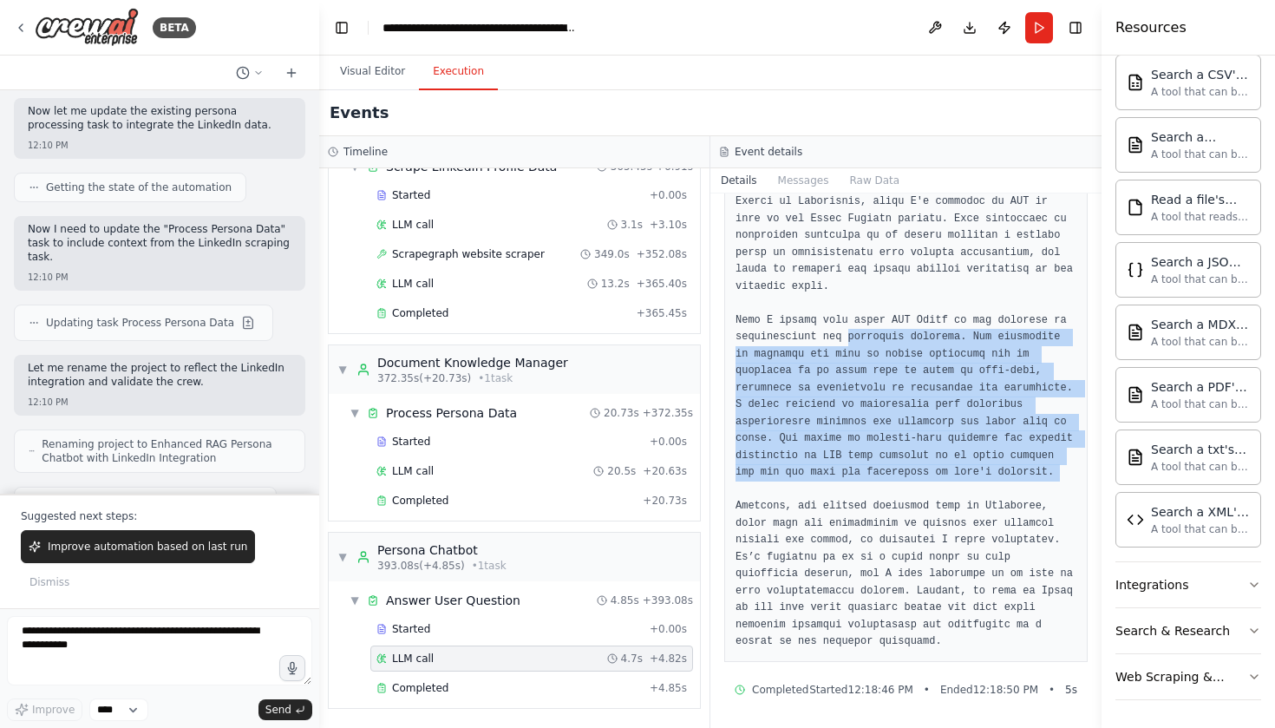
drag, startPoint x: 868, startPoint y: 333, endPoint x: 872, endPoint y: 492, distance: 158.8
click at [872, 493] on pre at bounding box center [905, 405] width 341 height 491
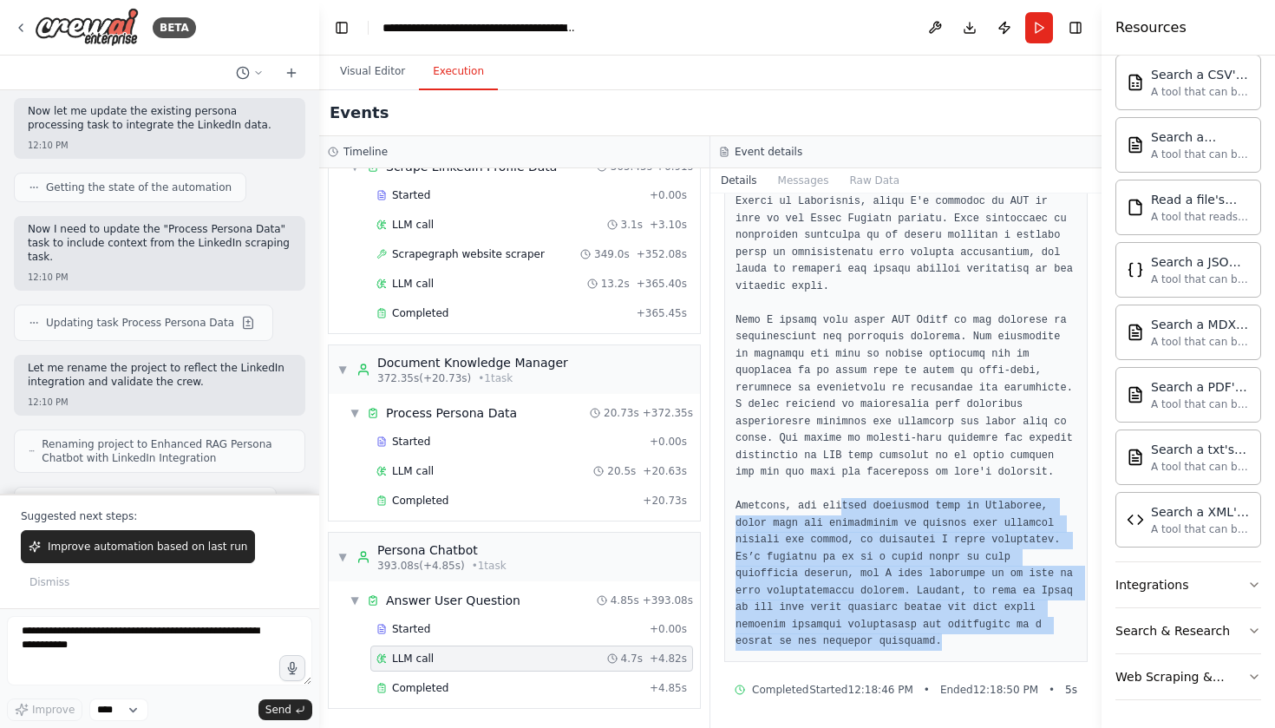
drag, startPoint x: 845, startPoint y: 510, endPoint x: 1007, endPoint y: 633, distance: 202.9
click at [1007, 636] on pre at bounding box center [905, 405] width 341 height 491
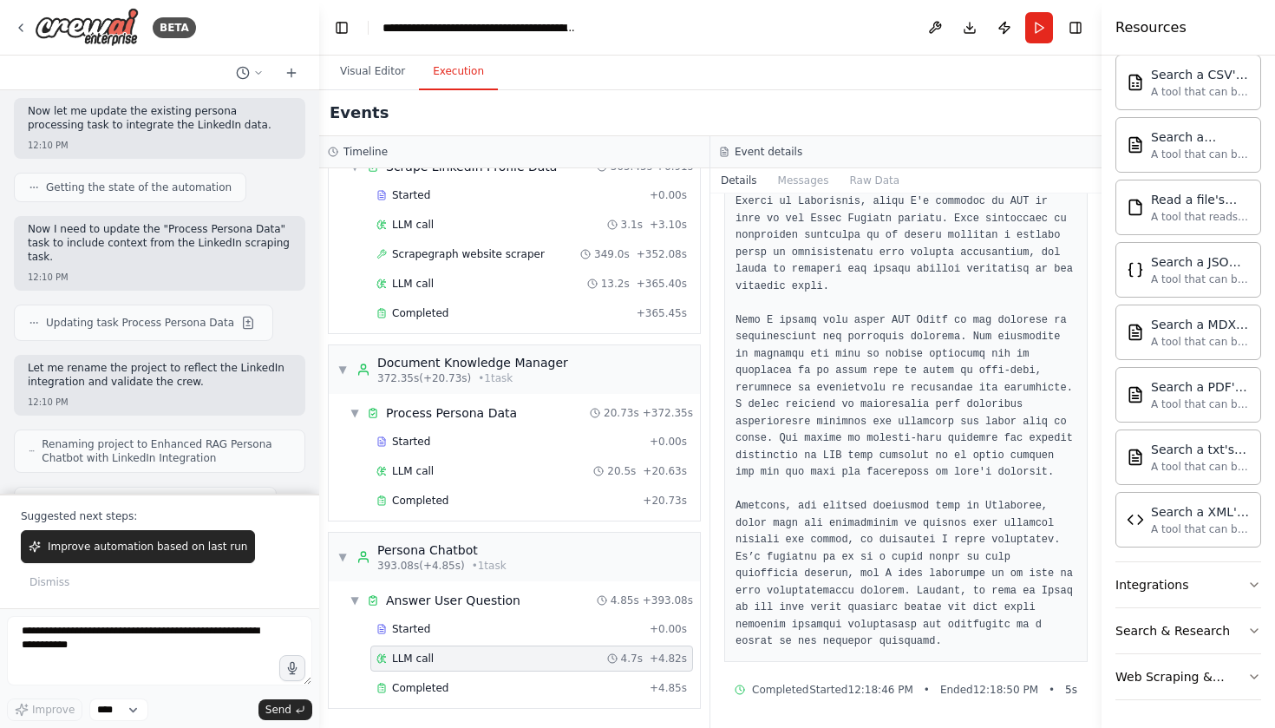
click at [989, 624] on pre at bounding box center [905, 405] width 341 height 491
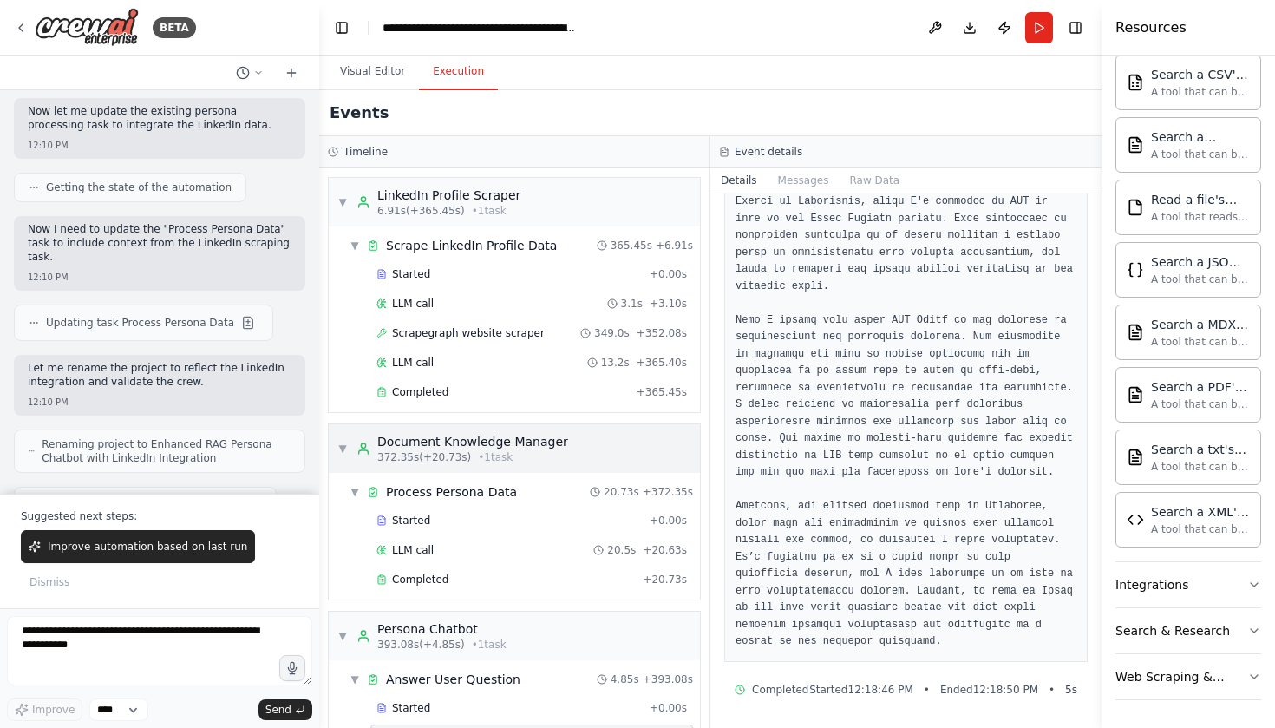
scroll to position [12297, 0]
